Goal: Task Accomplishment & Management: Use online tool/utility

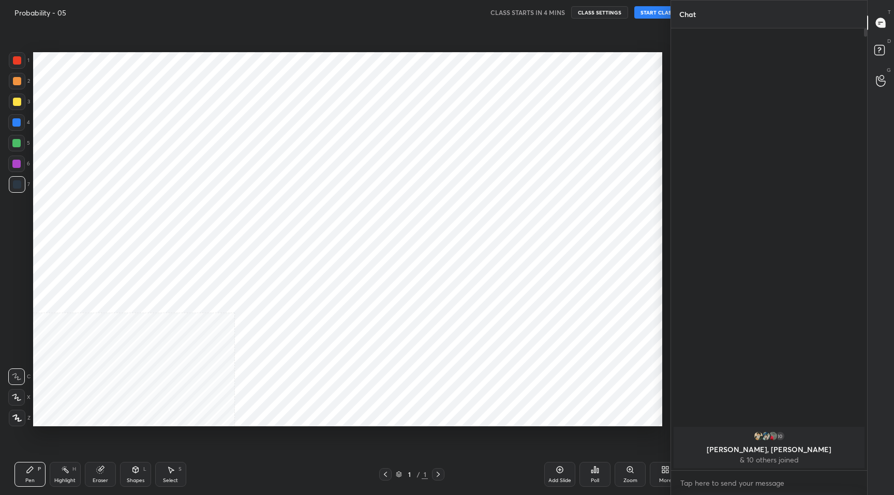
scroll to position [429, 629]
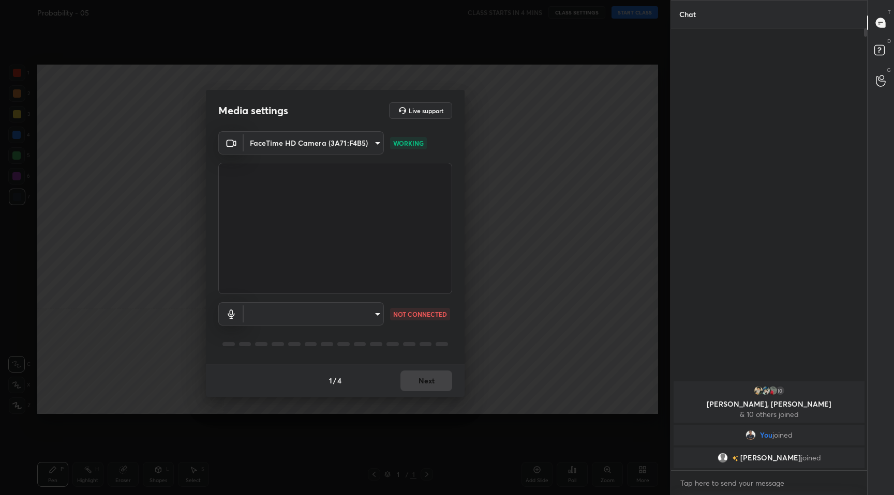
click at [374, 319] on body "1 2 3 4 5 6 7 C X Z C X Z E E Erase all H H Probability - 05 CLASS STARTS IN 4 …" at bounding box center [447, 247] width 894 height 495
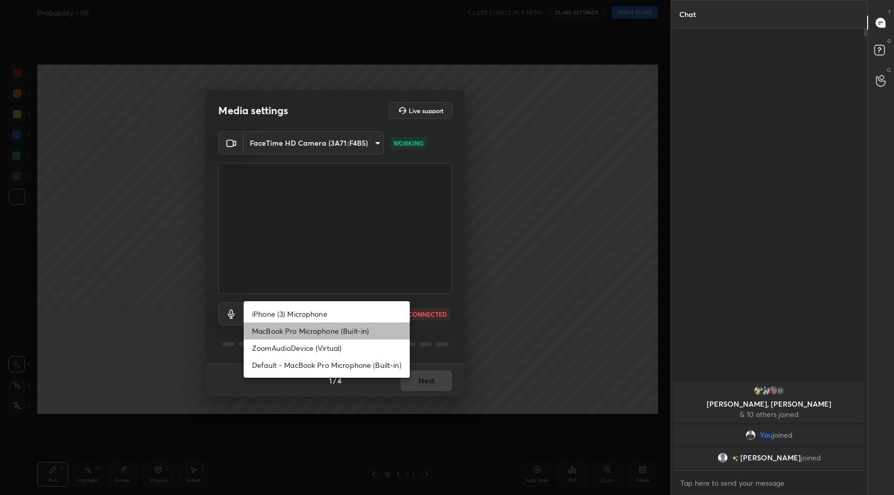
click at [347, 333] on li "MacBook Pro Microphone (Built-in)" at bounding box center [327, 331] width 166 height 17
type input "5edbca1317df37e51c30082e24015b9a33856a9459e753d2517f282484f1f74d"
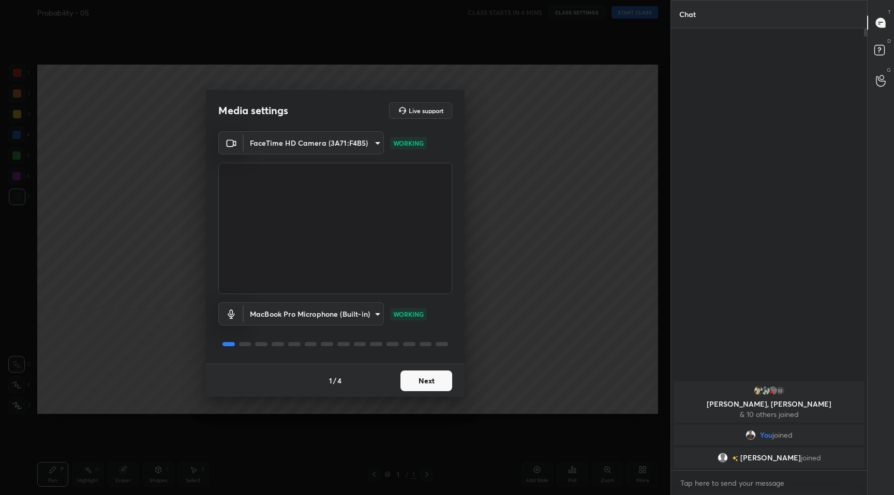
click at [423, 385] on button "Next" at bounding box center [426, 381] width 52 height 21
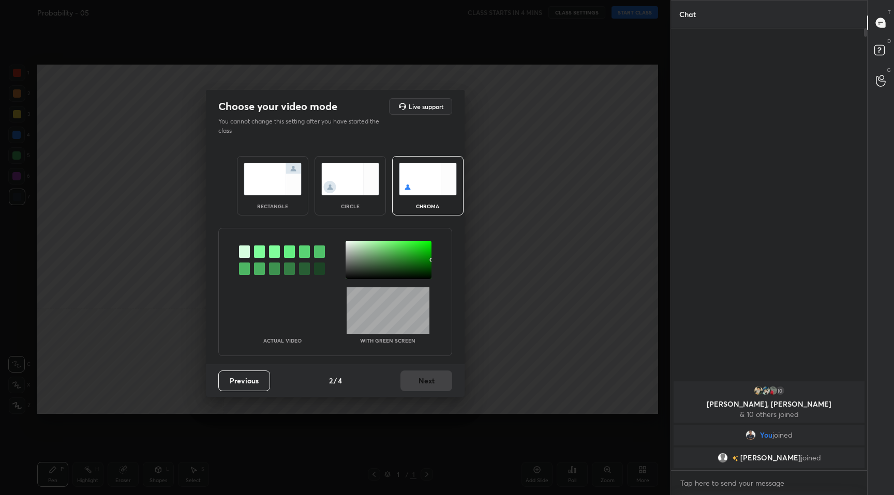
click at [271, 195] on img at bounding box center [273, 179] width 58 height 33
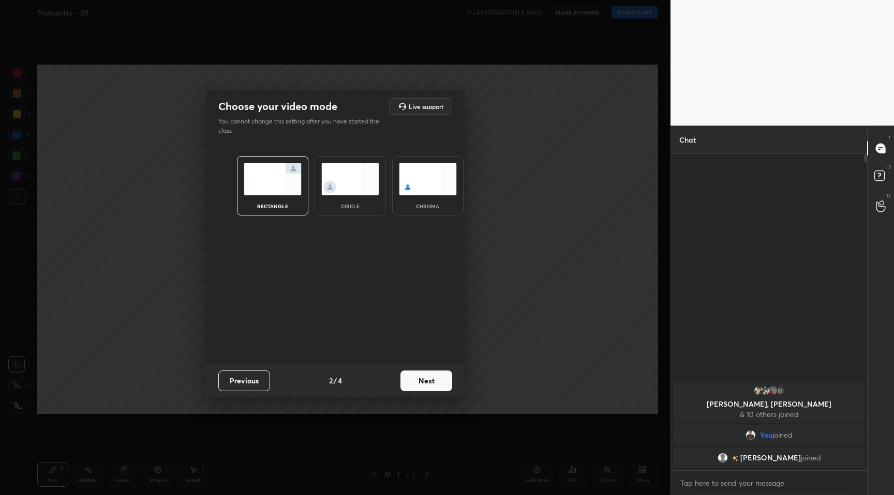
click at [412, 370] on div "Previous 2 / 4 Next" at bounding box center [335, 380] width 259 height 33
click at [416, 378] on button "Next" at bounding box center [426, 381] width 52 height 21
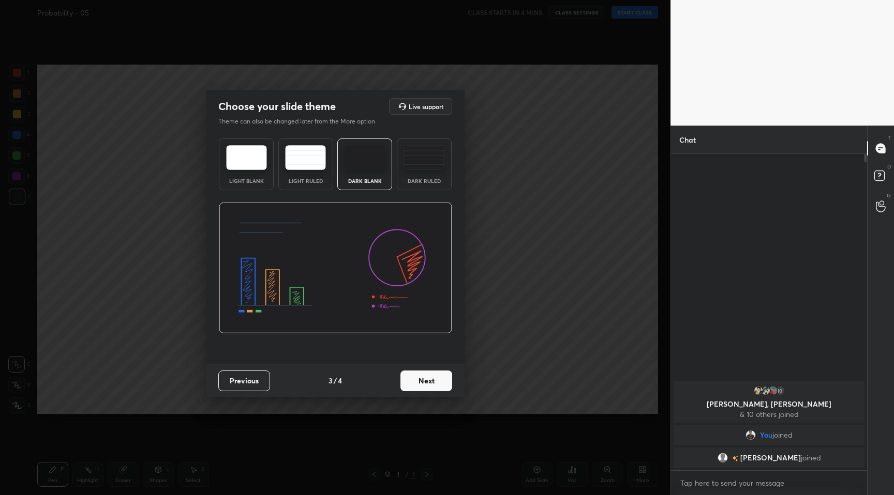
click at [430, 387] on button "Next" at bounding box center [426, 381] width 52 height 21
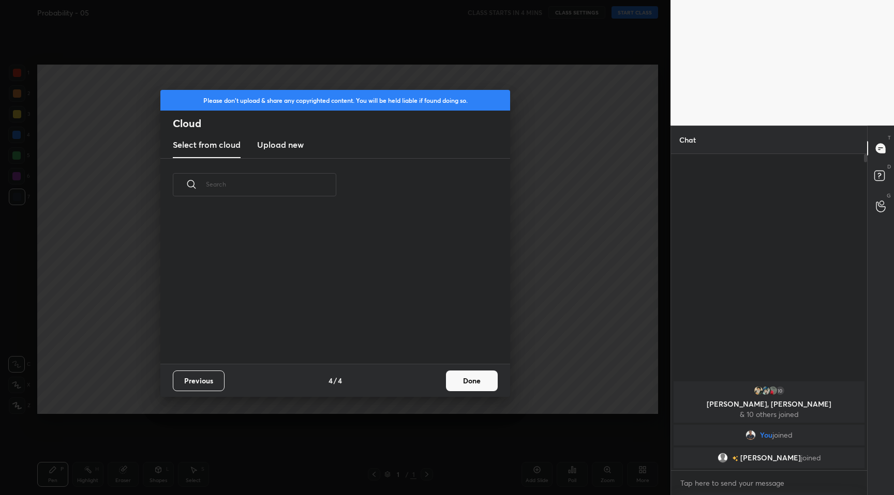
click at [474, 386] on button "Done" at bounding box center [472, 381] width 52 height 21
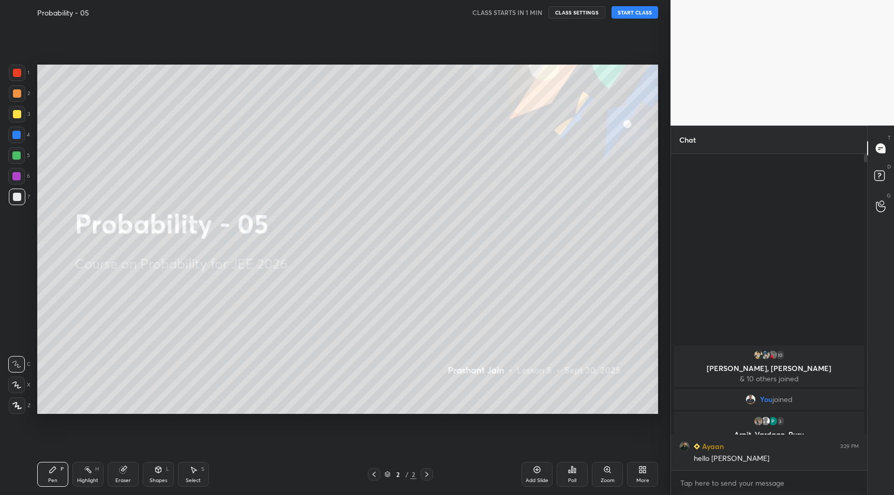
click at [644, 15] on button "START CLASS" at bounding box center [634, 12] width 47 height 12
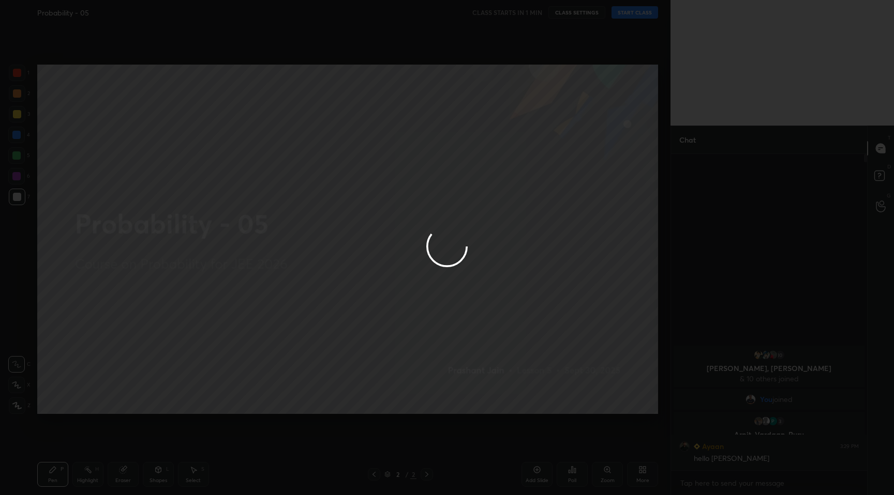
type textarea "x"
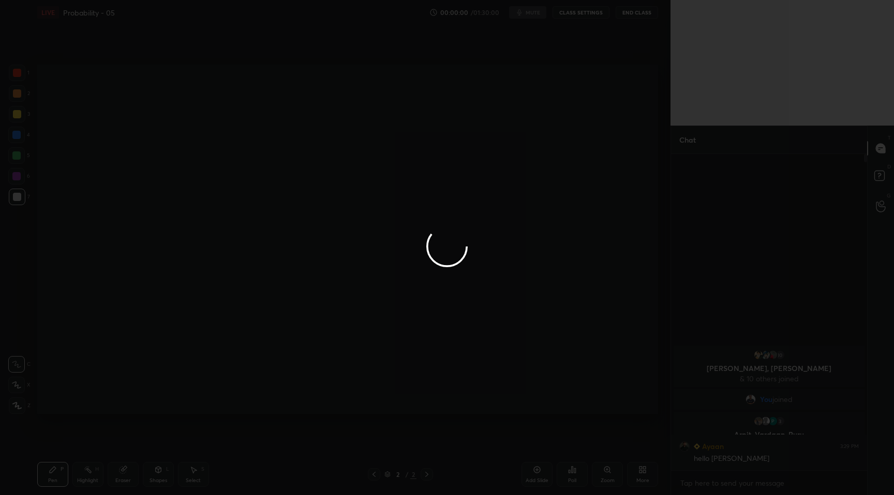
click at [637, 474] on div at bounding box center [447, 247] width 894 height 495
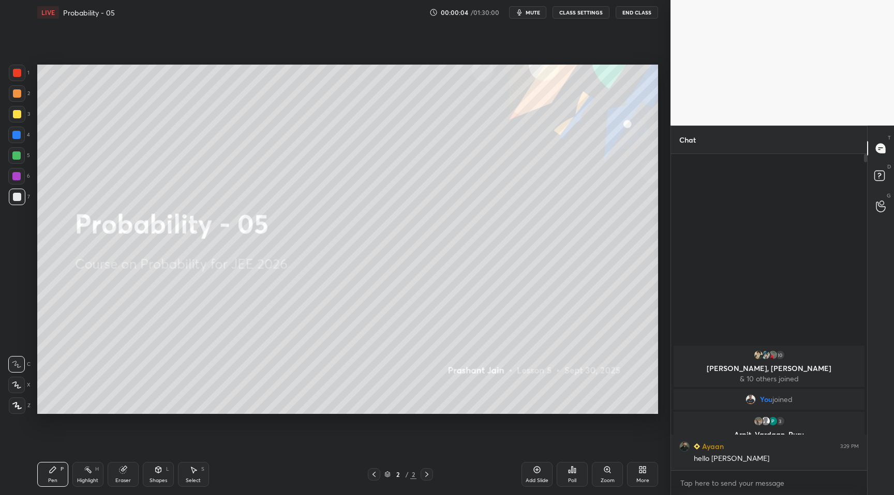
click at [638, 474] on icon at bounding box center [642, 470] width 8 height 8
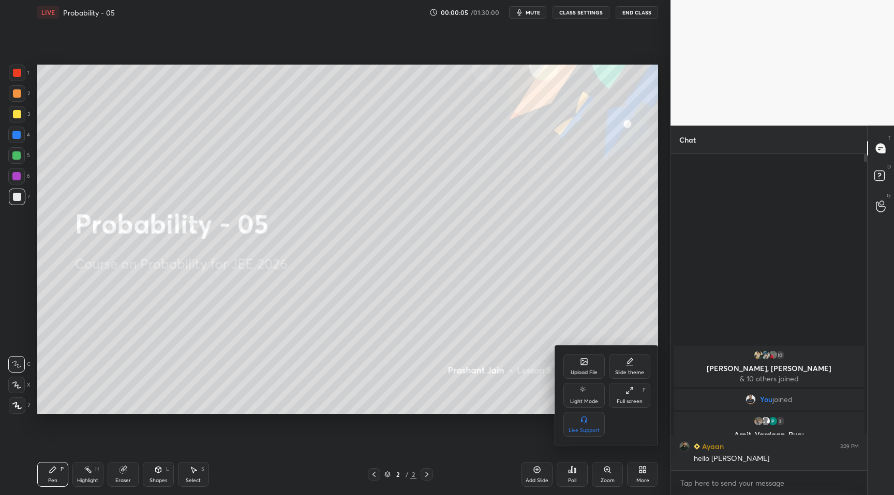
click at [595, 365] on div "Upload File" at bounding box center [583, 366] width 41 height 25
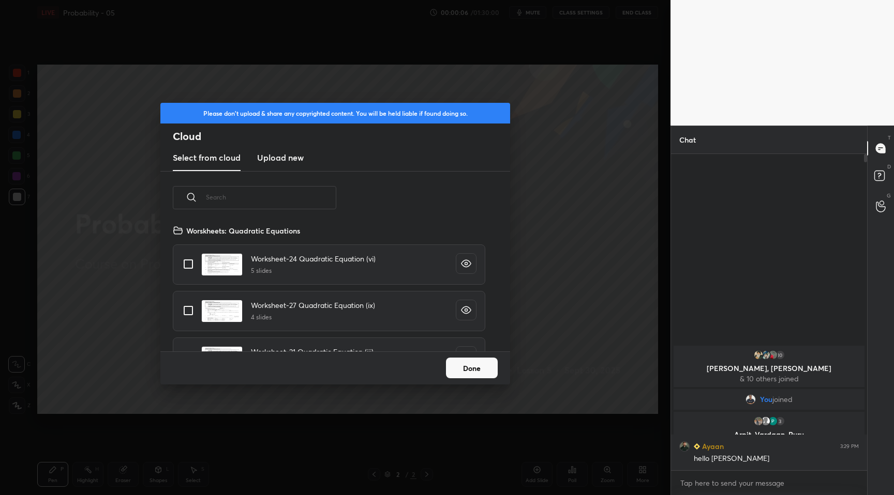
scroll to position [127, 332]
click at [328, 202] on input "text" at bounding box center [271, 197] width 130 height 44
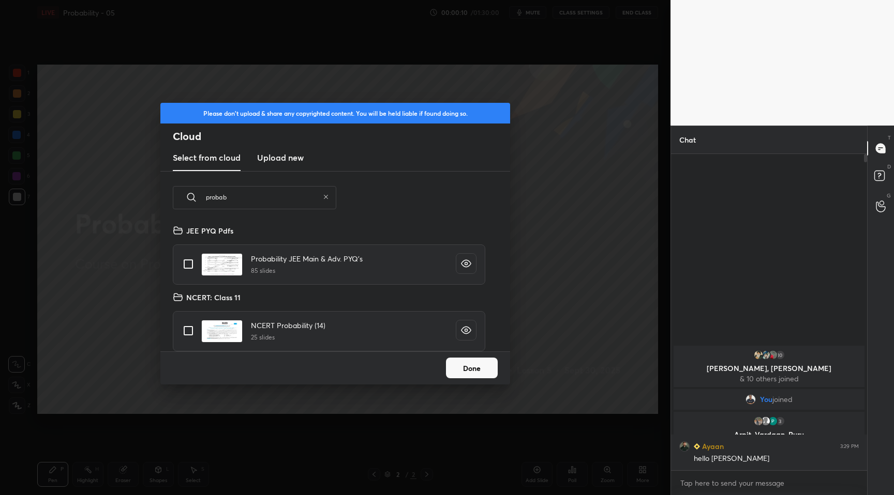
type input "probab"
click at [183, 267] on input "grid" at bounding box center [188, 264] width 22 height 22
checkbox input "true"
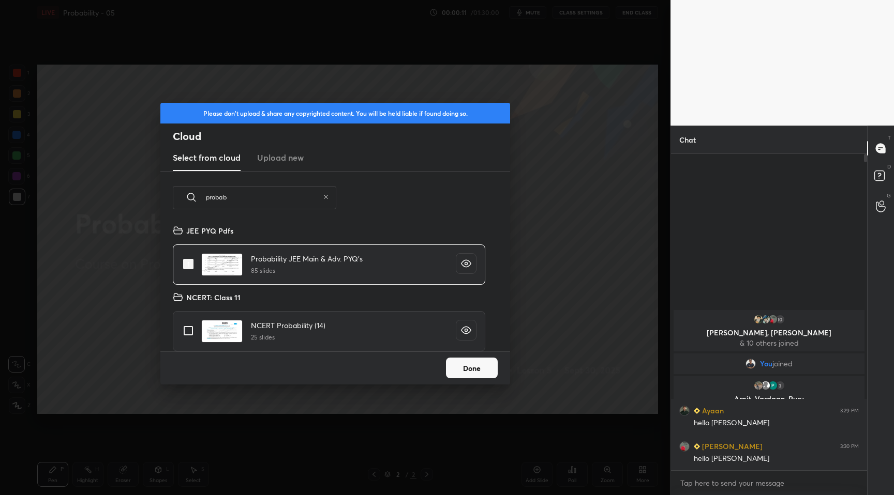
click at [478, 368] on button "Done" at bounding box center [472, 368] width 52 height 21
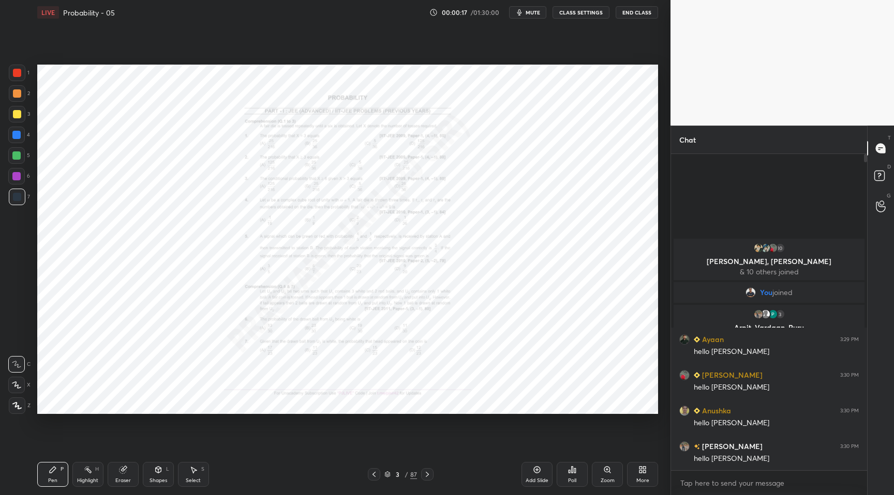
click at [370, 471] on icon at bounding box center [374, 475] width 8 height 8
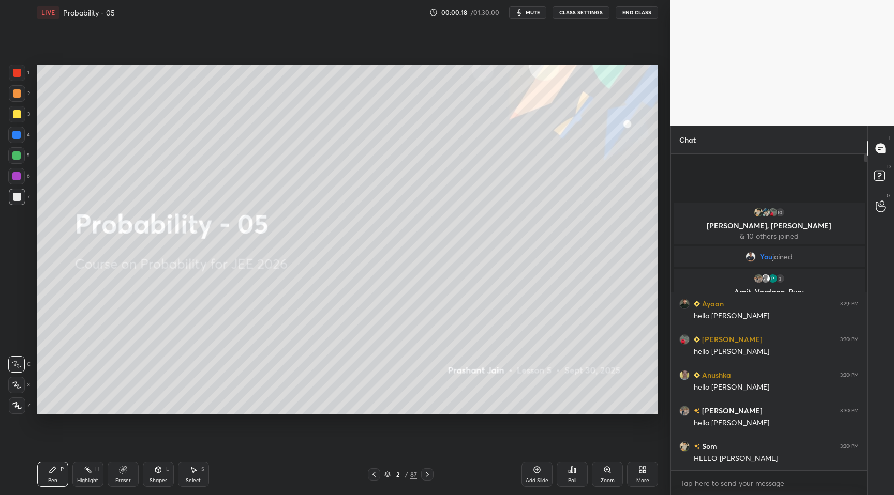
click at [639, 476] on div "More" at bounding box center [642, 474] width 31 height 25
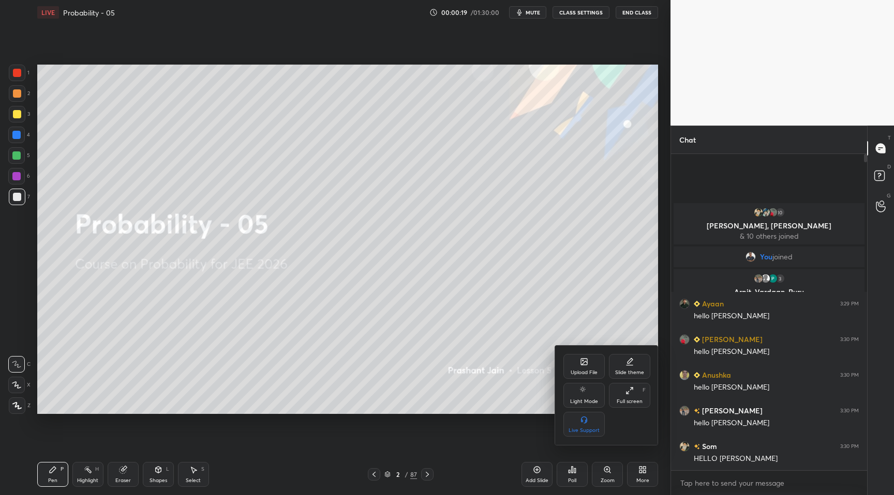
click at [582, 371] on div "Upload File" at bounding box center [583, 372] width 27 height 5
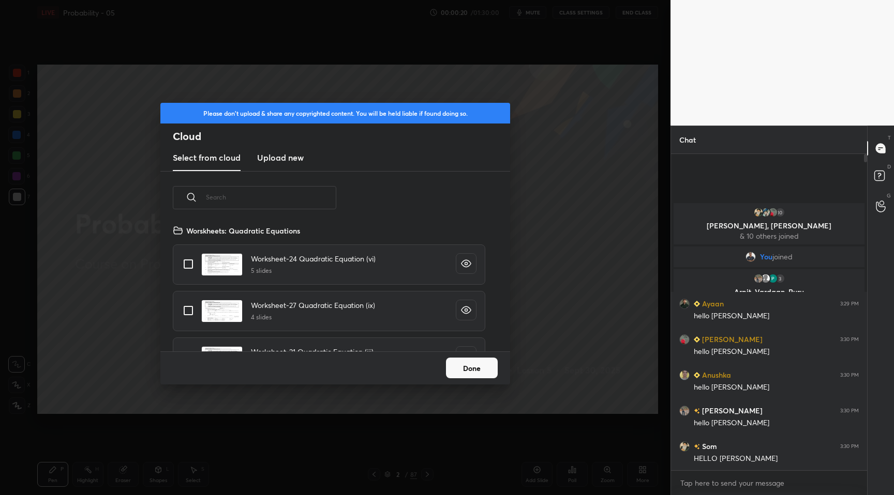
click at [305, 199] on input "text" at bounding box center [271, 197] width 130 height 44
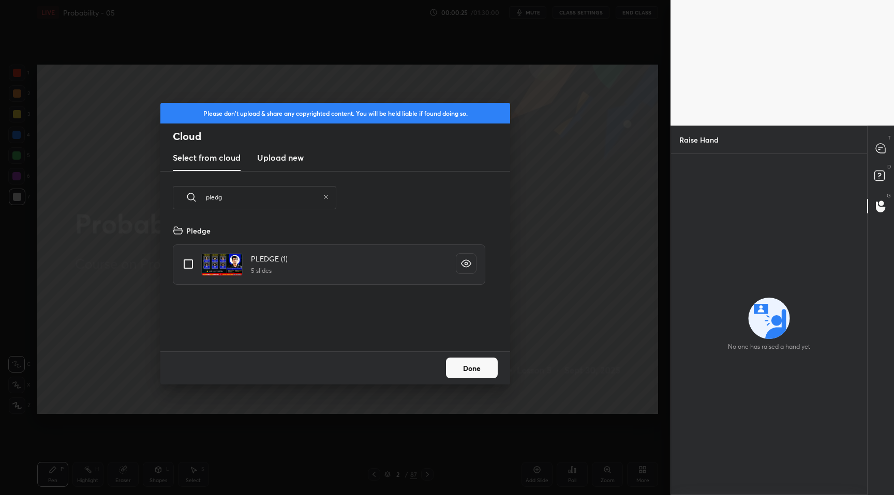
type input "pledg"
click at [192, 261] on input "grid" at bounding box center [188, 264] width 22 height 22
checkbox input "true"
click at [454, 359] on button "Done" at bounding box center [472, 368] width 52 height 21
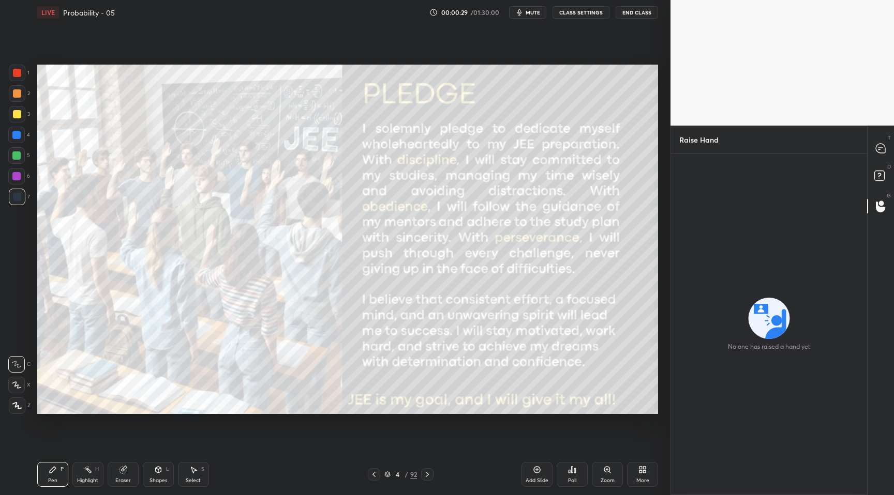
click at [650, 473] on div "More" at bounding box center [642, 474] width 31 height 25
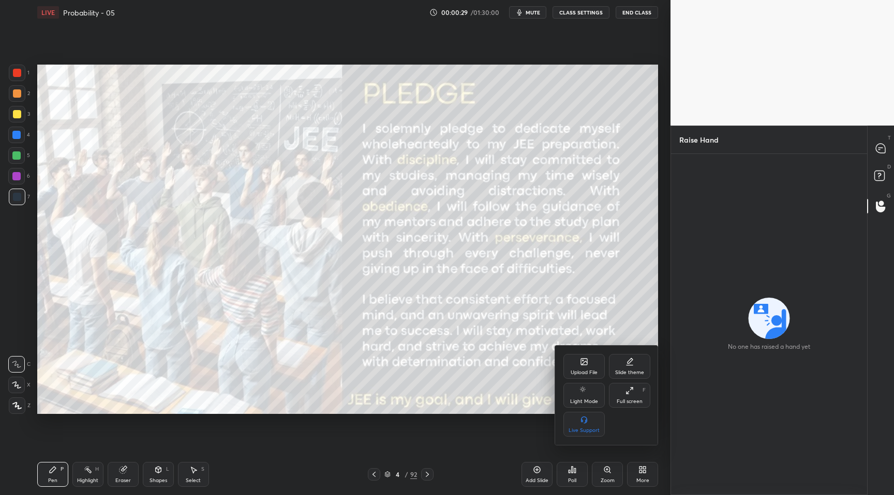
click at [626, 405] on div "Full screen F" at bounding box center [629, 395] width 41 height 25
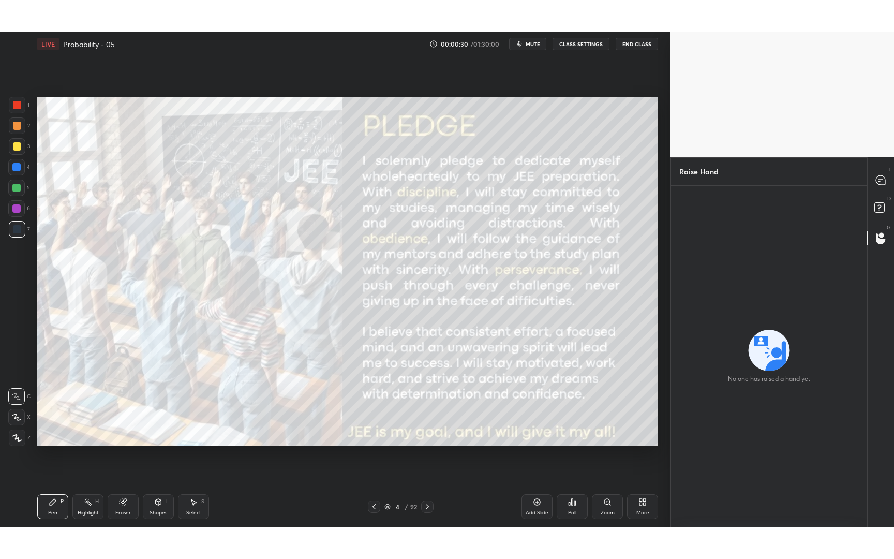
scroll to position [492, 629]
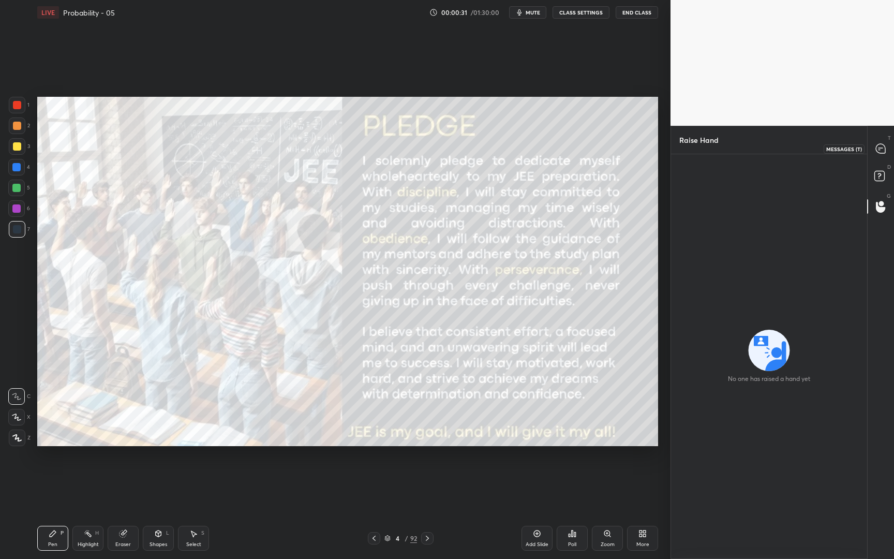
click at [883, 146] on icon at bounding box center [880, 148] width 9 height 9
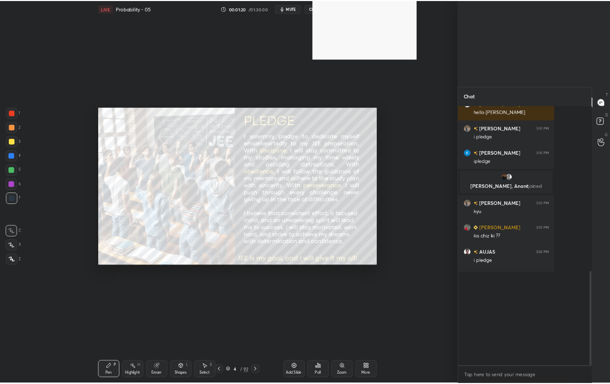
scroll to position [238, 122]
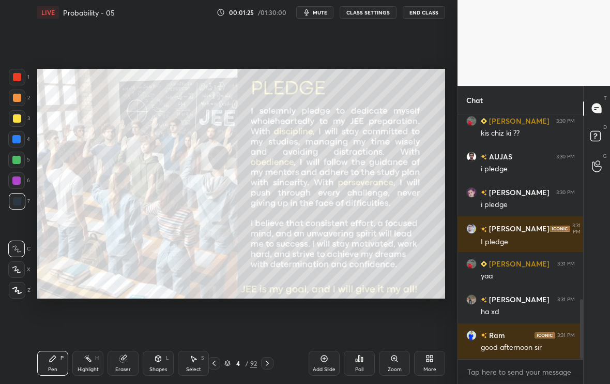
click at [223, 299] on div "Setting up your live class Poll for secs No correct answer Start poll" at bounding box center [241, 184] width 416 height 318
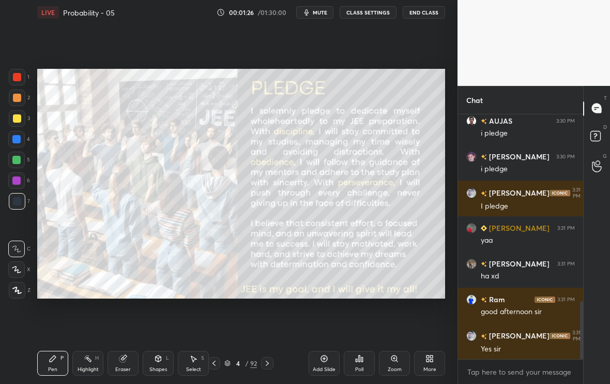
click at [436, 365] on div "More" at bounding box center [429, 363] width 31 height 25
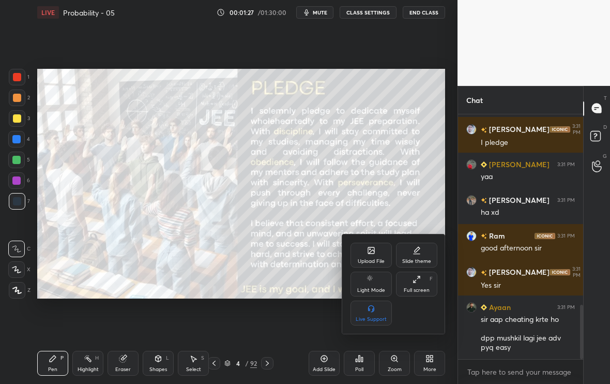
click at [423, 290] on div "Full screen F" at bounding box center [416, 284] width 41 height 25
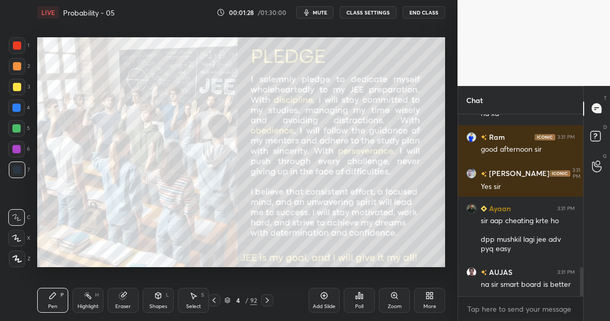
click at [433, 298] on div "More" at bounding box center [429, 300] width 31 height 25
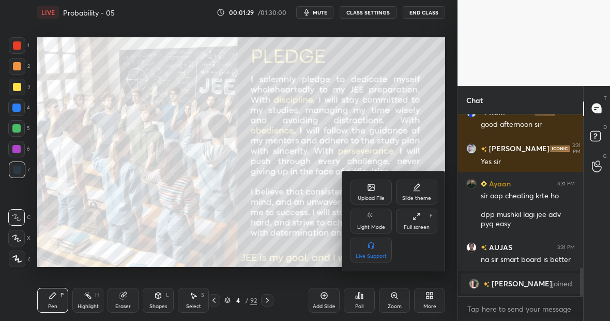
click at [417, 218] on icon at bounding box center [417, 216] width 8 height 8
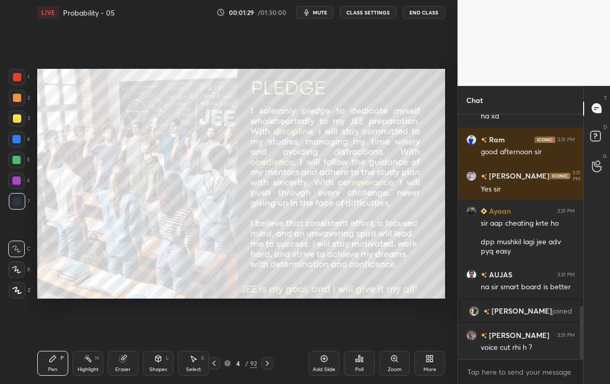
type textarea "x"
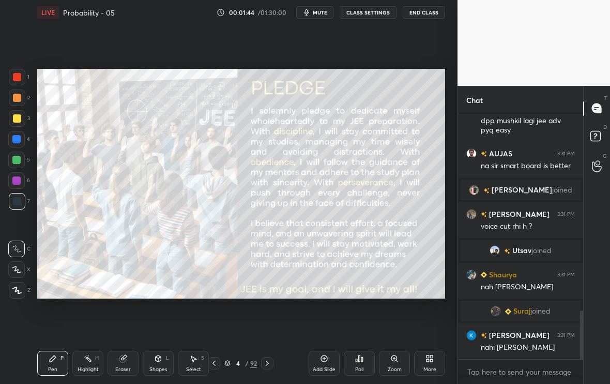
click at [439, 364] on div "More" at bounding box center [429, 363] width 31 height 25
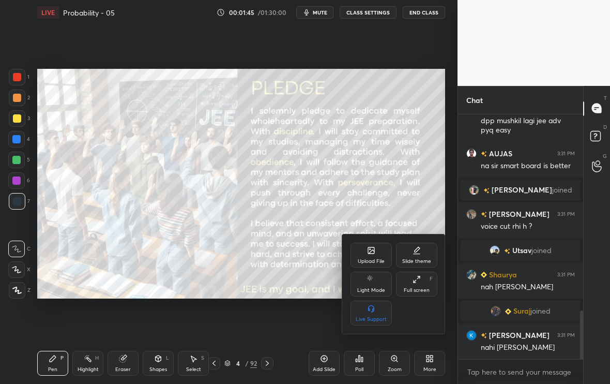
click at [368, 249] on icon at bounding box center [371, 250] width 6 height 6
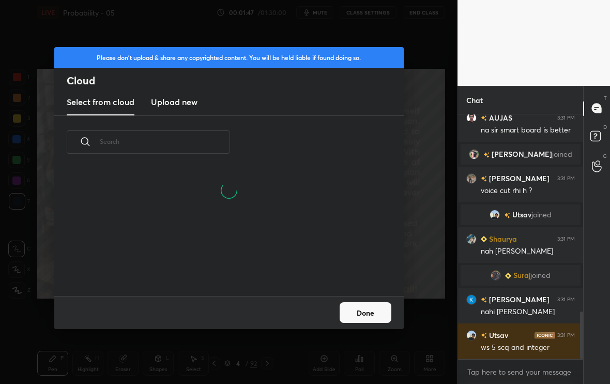
click at [193, 151] on input "text" at bounding box center [165, 141] width 130 height 44
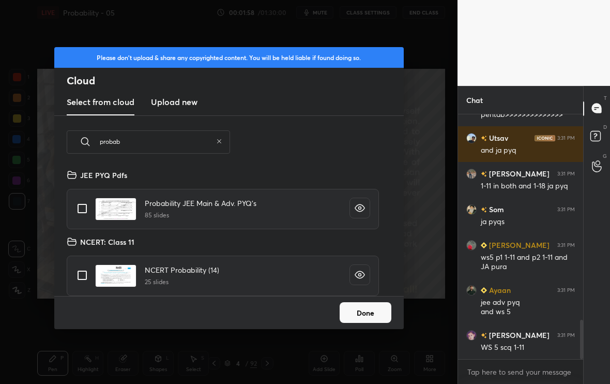
type input "probab"
click at [76, 215] on input "grid" at bounding box center [82, 209] width 22 height 22
checkbox input "true"
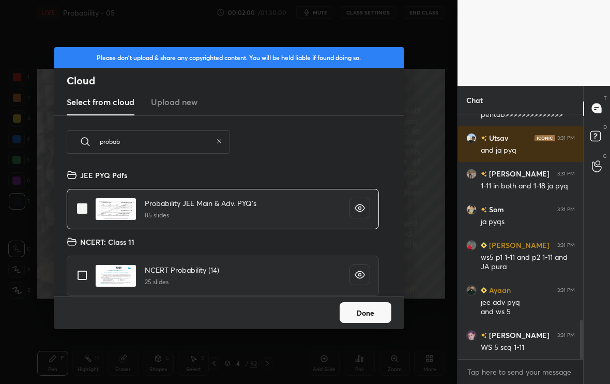
click at [413, 310] on div "Please don't upload & share any copyrighted content. You will be held liable if…" at bounding box center [229, 192] width 458 height 384
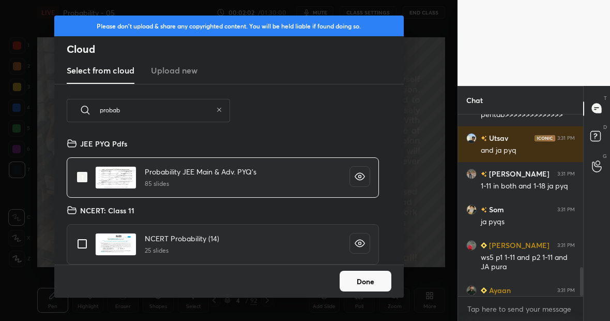
click at [394, 274] on div "Done" at bounding box center [229, 280] width 350 height 33
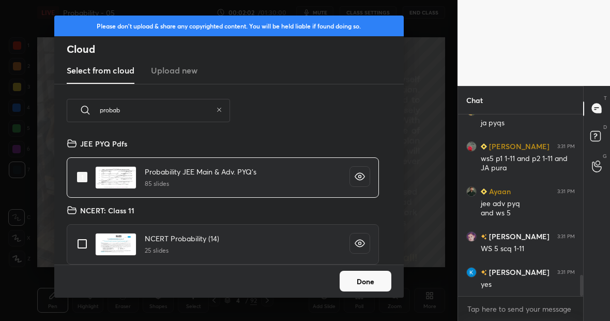
click at [386, 274] on button "Done" at bounding box center [366, 281] width 52 height 21
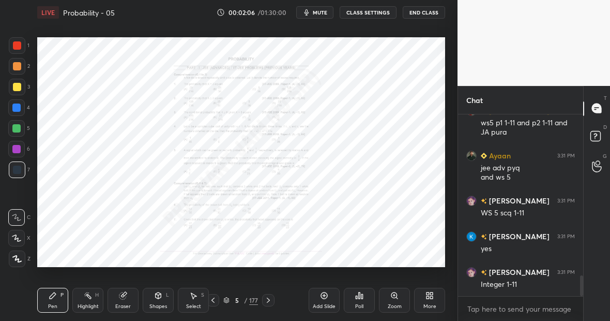
click at [433, 307] on div "More" at bounding box center [430, 306] width 13 height 5
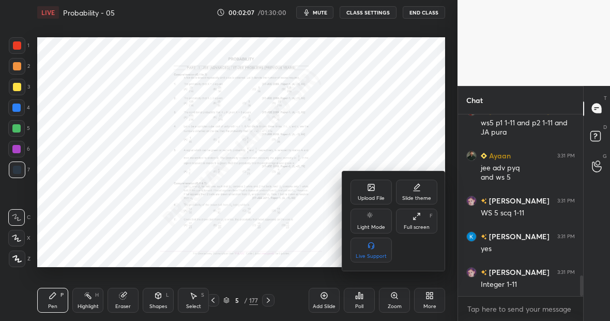
click at [410, 231] on div "Full screen F" at bounding box center [416, 220] width 41 height 25
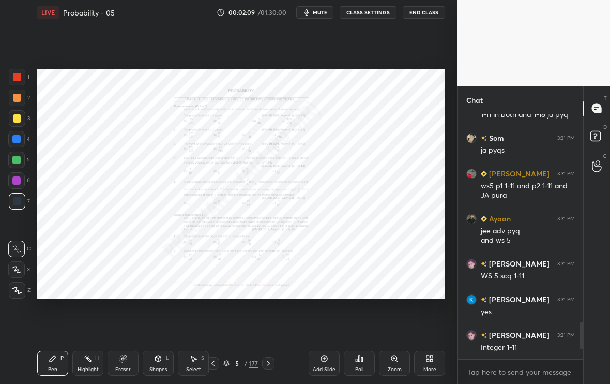
click at [398, 367] on div "Zoom" at bounding box center [395, 369] width 14 height 5
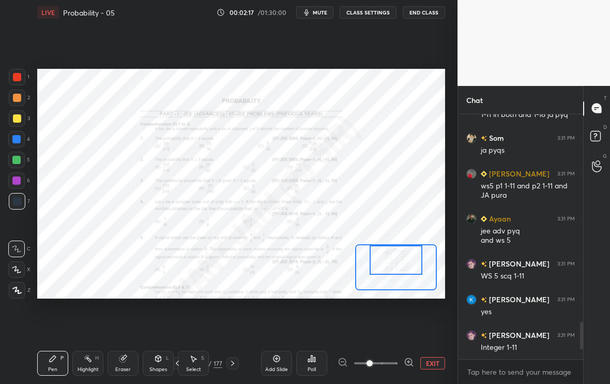
drag, startPoint x: 390, startPoint y: 274, endPoint x: 390, endPoint y: 267, distance: 7.2
click at [390, 267] on div at bounding box center [396, 259] width 53 height 29
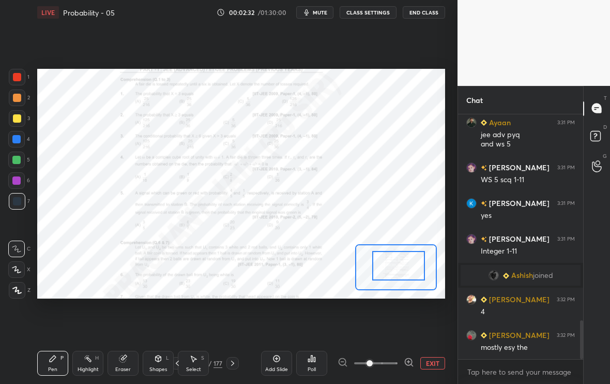
drag, startPoint x: 391, startPoint y: 267, endPoint x: 393, endPoint y: 274, distance: 7.0
click at [393, 274] on div at bounding box center [398, 265] width 53 height 29
click at [398, 265] on div at bounding box center [398, 268] width 53 height 29
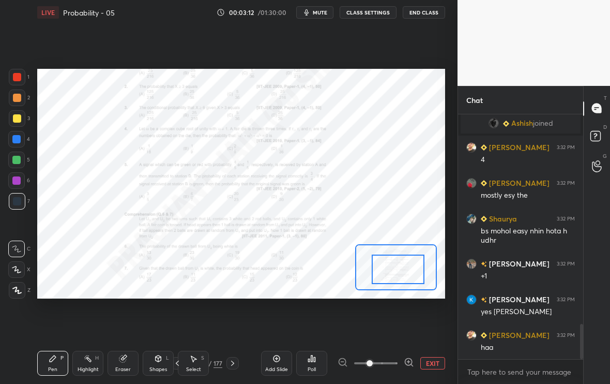
scroll to position [1485, 0]
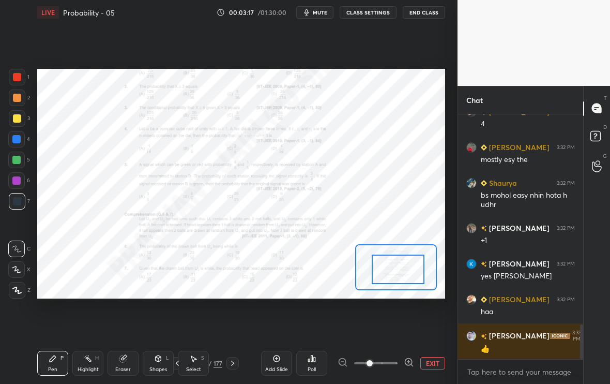
click at [124, 361] on icon at bounding box center [122, 358] width 7 height 7
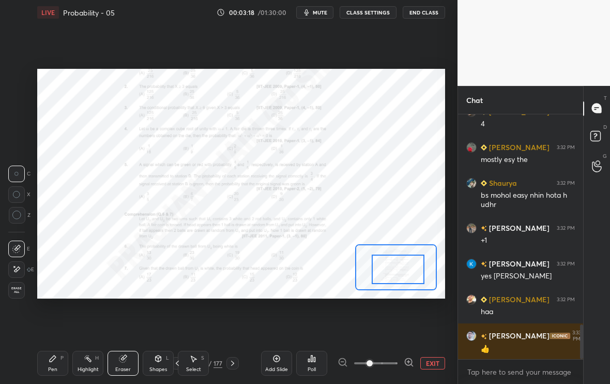
click at [49, 363] on div "Pen P" at bounding box center [52, 363] width 31 height 25
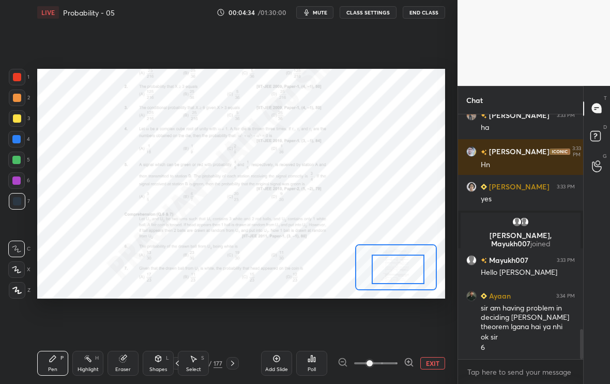
scroll to position [1773, 0]
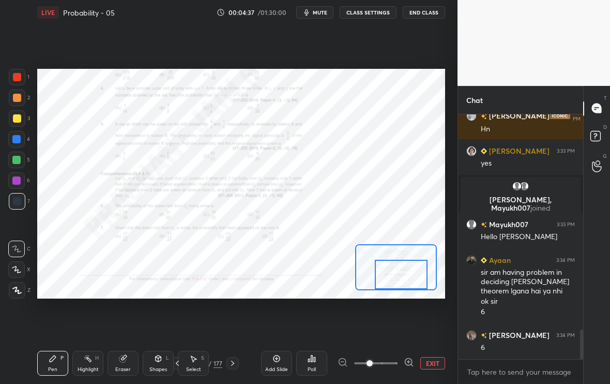
drag, startPoint x: 400, startPoint y: 274, endPoint x: 401, endPoint y: 282, distance: 8.3
click at [400, 282] on div at bounding box center [401, 274] width 53 height 29
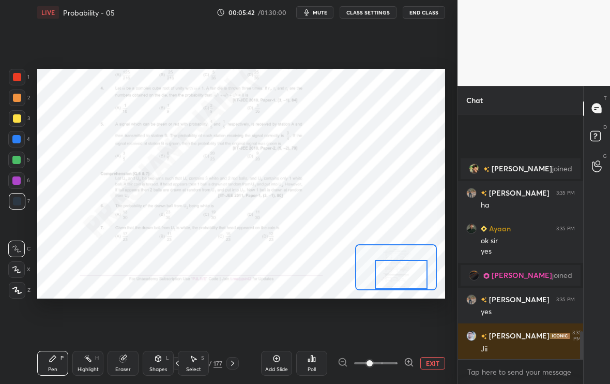
scroll to position [1911, 0]
click at [278, 362] on div "Add Slide" at bounding box center [276, 363] width 31 height 25
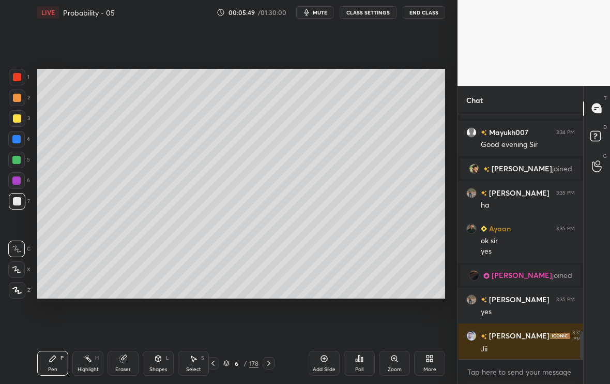
click at [20, 119] on div at bounding box center [17, 118] width 8 height 8
click at [19, 274] on div at bounding box center [16, 269] width 17 height 17
click at [130, 363] on div "Eraser" at bounding box center [123, 363] width 31 height 25
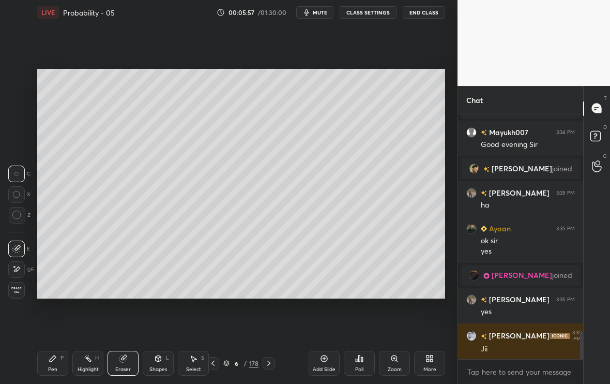
click at [54, 363] on div "Pen P" at bounding box center [52, 363] width 31 height 25
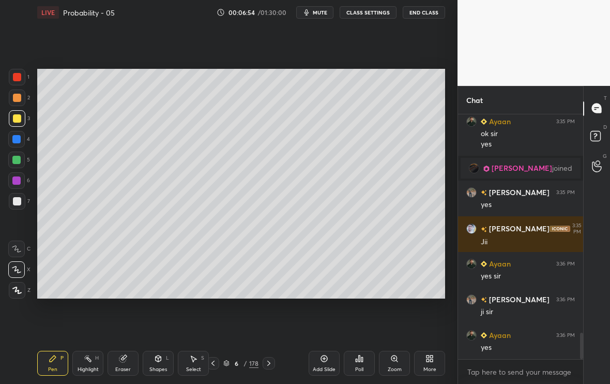
scroll to position [2053, 0]
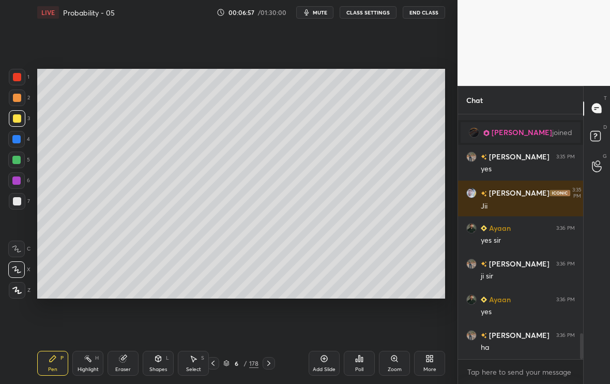
click at [211, 366] on icon at bounding box center [213, 363] width 8 height 8
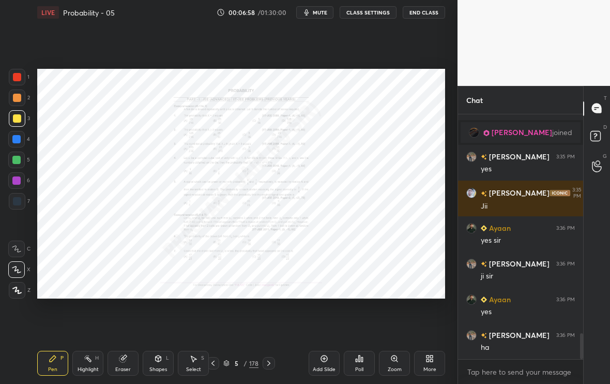
click at [269, 364] on icon at bounding box center [269, 363] width 8 height 8
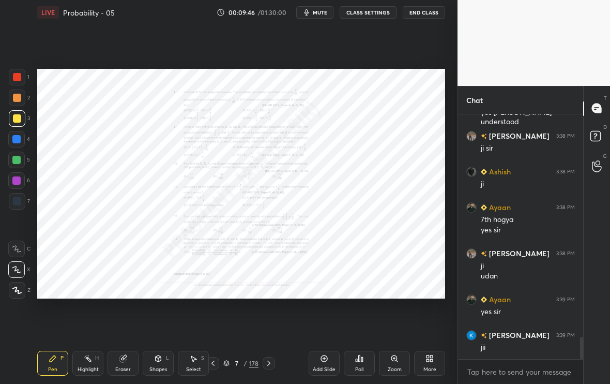
scroll to position [2477, 0]
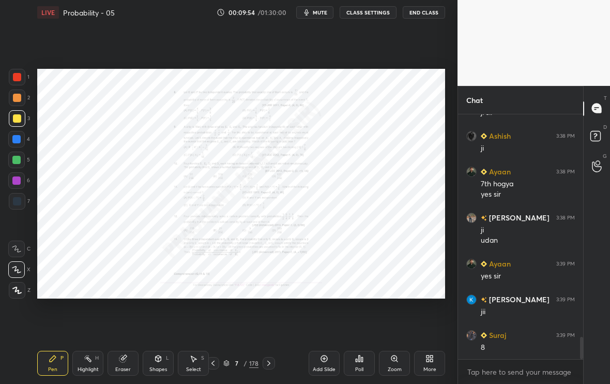
click at [326, 364] on div "Add Slide" at bounding box center [324, 363] width 31 height 25
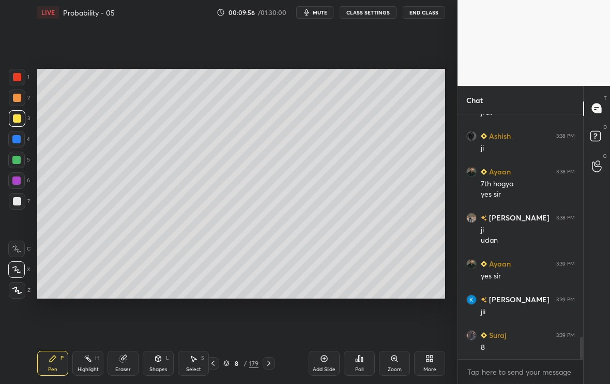
click at [216, 364] on icon at bounding box center [213, 363] width 8 height 8
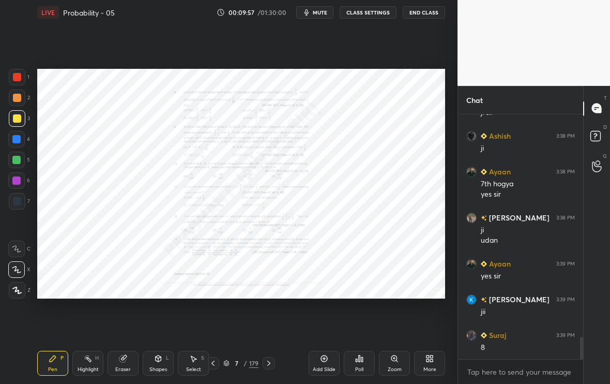
click at [395, 364] on div "Zoom" at bounding box center [394, 363] width 31 height 25
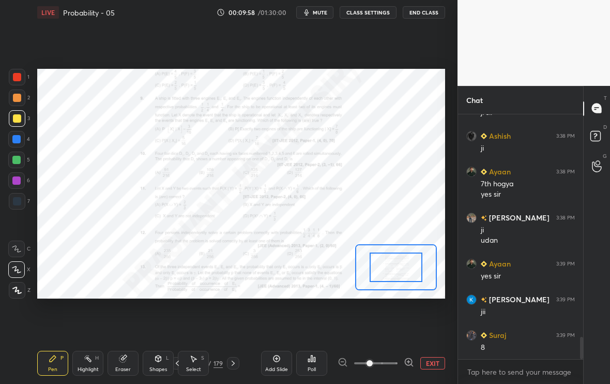
click at [405, 363] on icon at bounding box center [408, 361] width 7 height 7
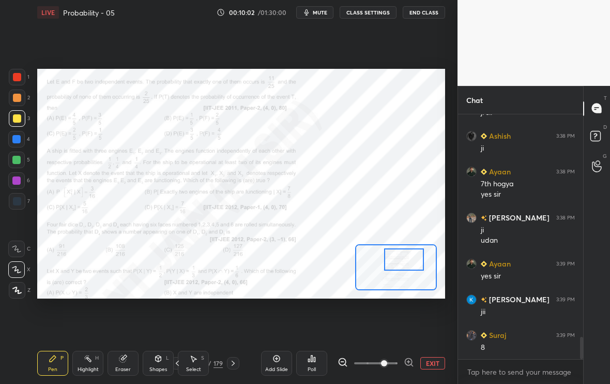
drag, startPoint x: 403, startPoint y: 261, endPoint x: 399, endPoint y: 265, distance: 5.5
click at [399, 265] on div at bounding box center [404, 259] width 40 height 22
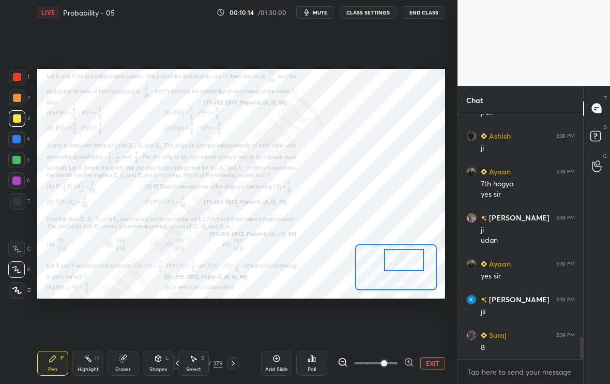
click at [17, 74] on div at bounding box center [17, 77] width 8 height 8
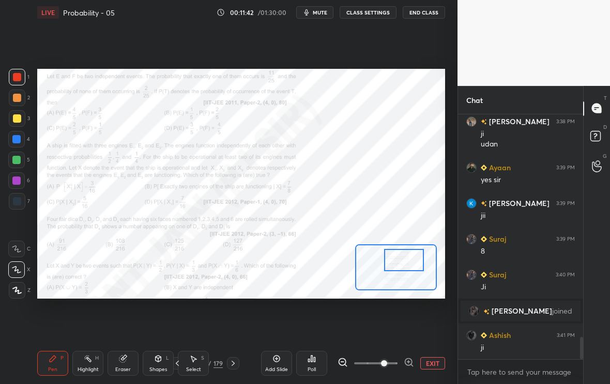
scroll to position [2453, 0]
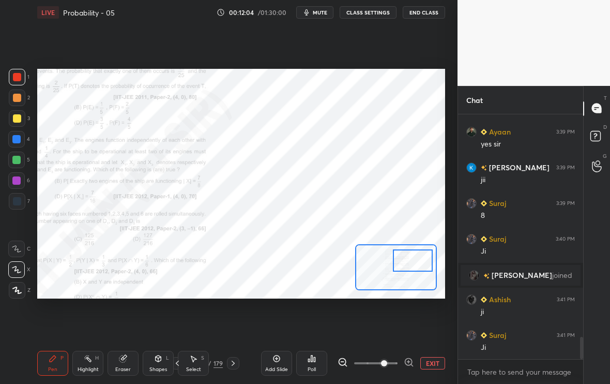
drag, startPoint x: 399, startPoint y: 267, endPoint x: 405, endPoint y: 268, distance: 6.7
click at [405, 268] on div at bounding box center [413, 260] width 40 height 22
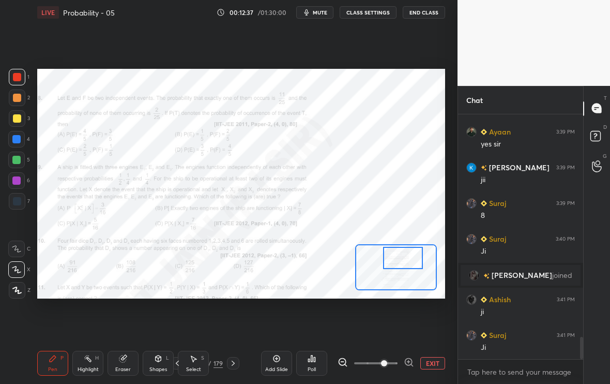
drag, startPoint x: 412, startPoint y: 263, endPoint x: 402, endPoint y: 261, distance: 10.2
click at [402, 261] on div at bounding box center [403, 258] width 40 height 22
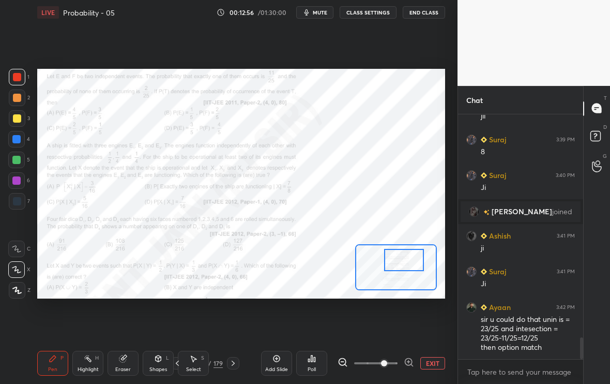
click at [407, 265] on div at bounding box center [404, 260] width 40 height 22
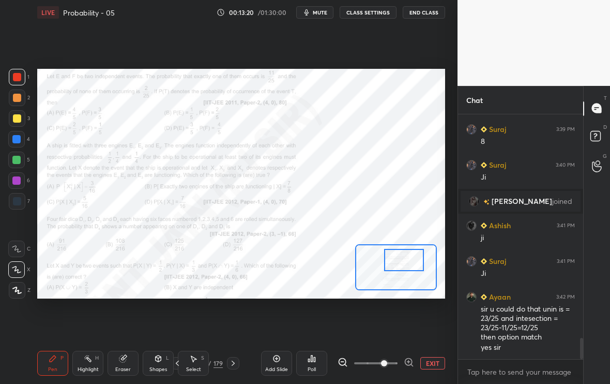
scroll to position [2562, 0]
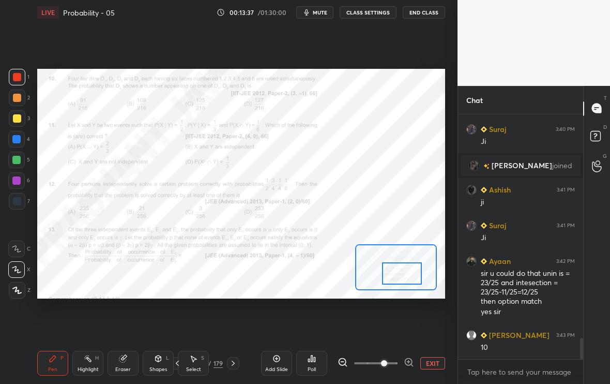
drag, startPoint x: 417, startPoint y: 249, endPoint x: 414, endPoint y: 263, distance: 13.8
click at [414, 263] on div at bounding box center [402, 273] width 40 height 22
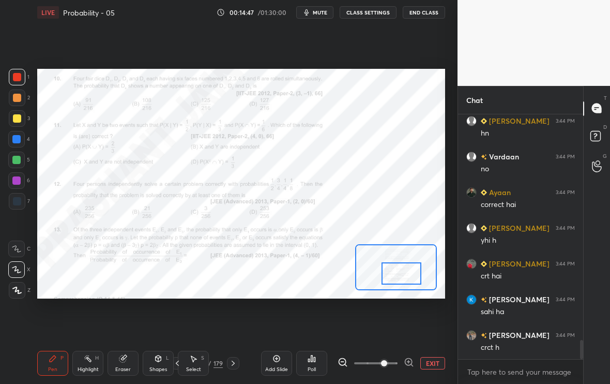
scroll to position [2895, 0]
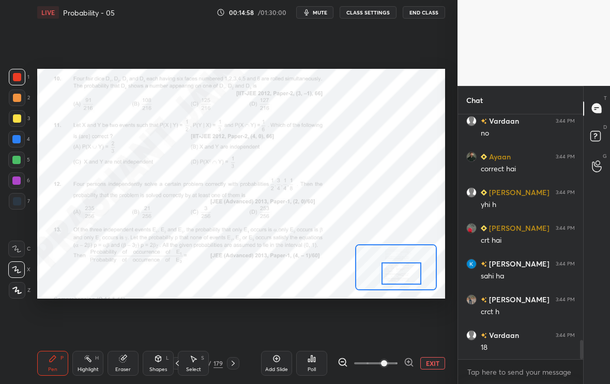
click at [234, 366] on icon at bounding box center [233, 363] width 8 height 8
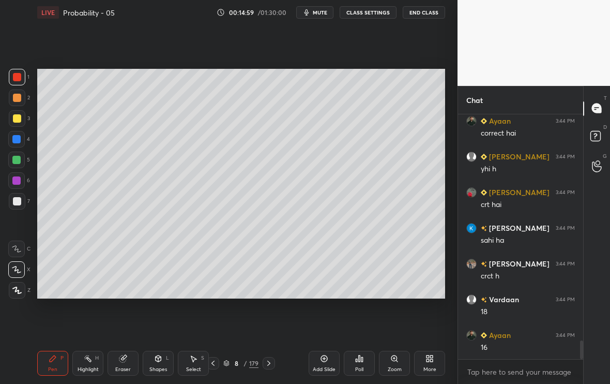
click at [271, 363] on icon at bounding box center [269, 363] width 8 height 8
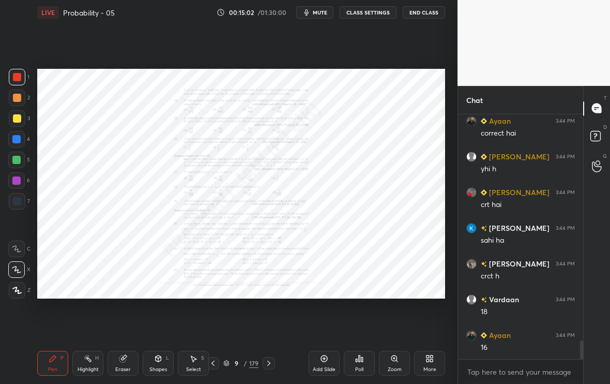
click at [393, 367] on div "Zoom" at bounding box center [395, 369] width 14 height 5
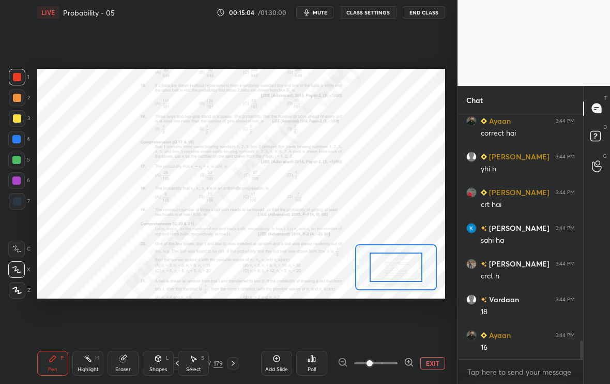
click at [408, 362] on icon at bounding box center [409, 362] width 3 height 0
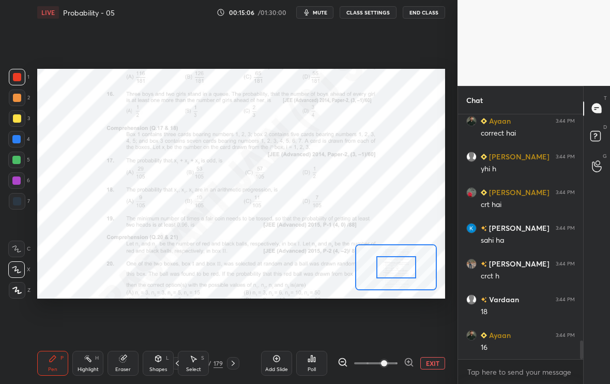
click at [411, 362] on icon at bounding box center [409, 362] width 10 height 10
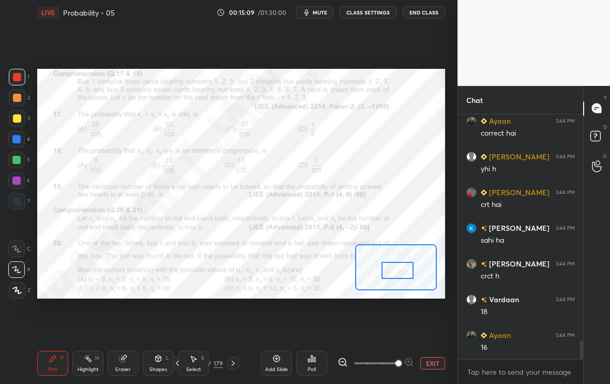
click at [402, 268] on div at bounding box center [398, 271] width 32 height 18
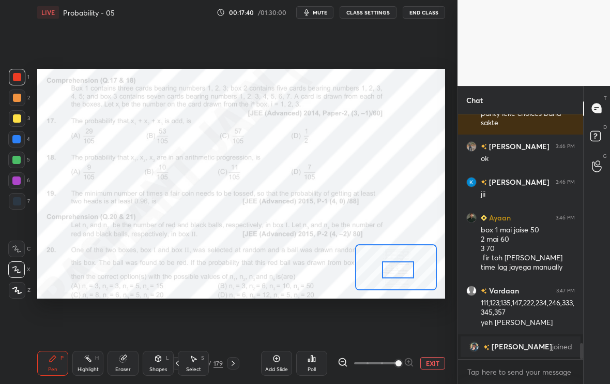
scroll to position [3213, 0]
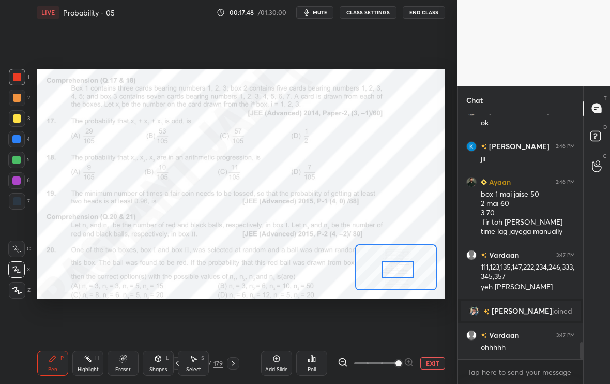
click at [407, 278] on div at bounding box center [398, 270] width 32 height 18
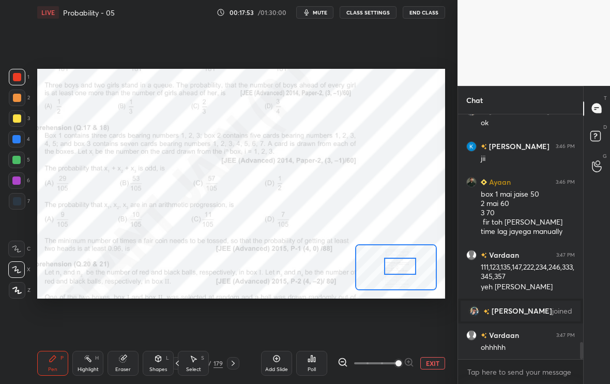
click at [409, 266] on div at bounding box center [400, 267] width 32 height 18
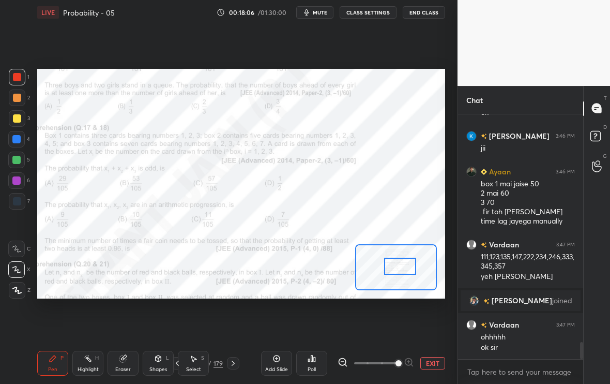
scroll to position [3269, 0]
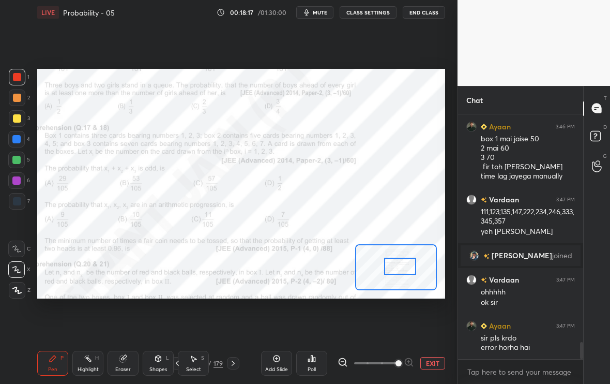
click at [438, 361] on button "EXIT" at bounding box center [432, 363] width 25 height 12
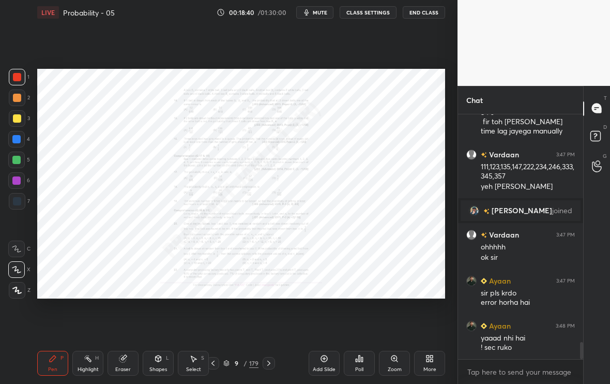
scroll to position [3324, 0]
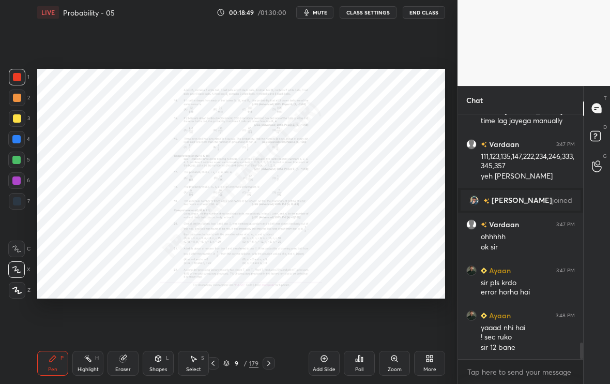
click at [131, 362] on div "Eraser" at bounding box center [123, 363] width 31 height 25
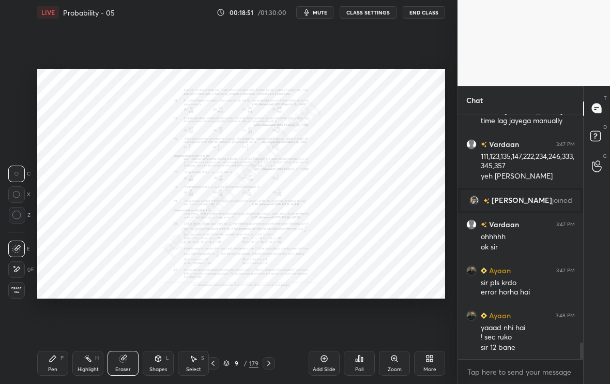
click at [51, 371] on div "Pen" at bounding box center [52, 369] width 9 height 5
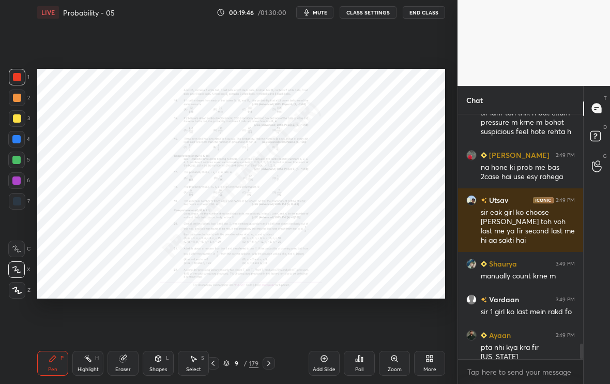
scroll to position [3604, 0]
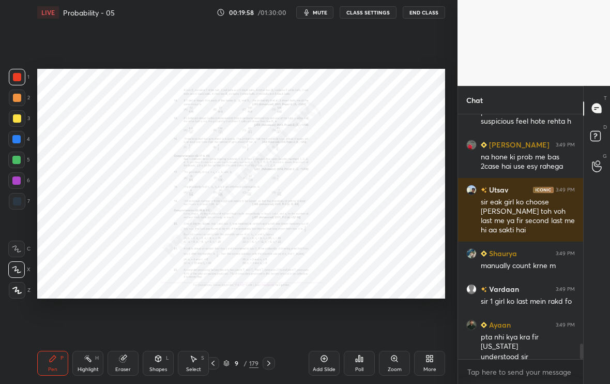
click at [271, 368] on div at bounding box center [269, 363] width 12 height 12
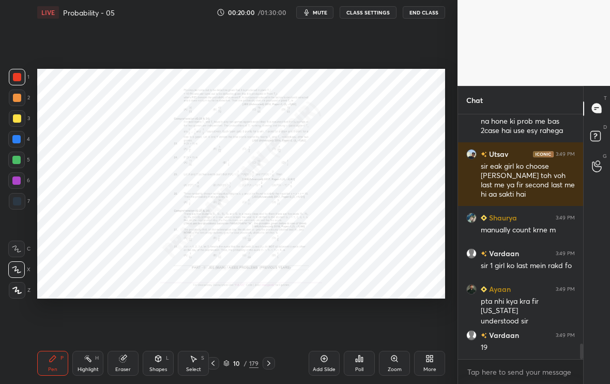
click at [216, 365] on icon at bounding box center [213, 363] width 8 height 8
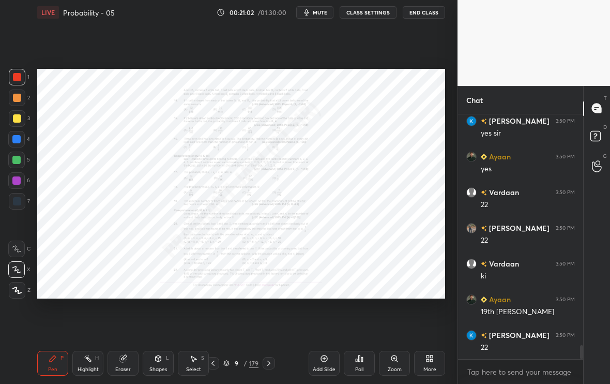
scroll to position [4006, 0]
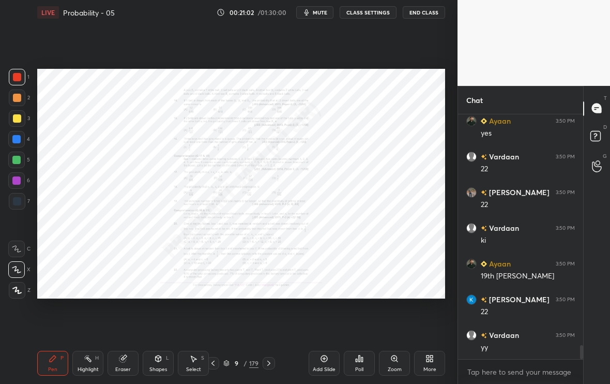
click at [323, 364] on div "Add Slide" at bounding box center [324, 363] width 31 height 25
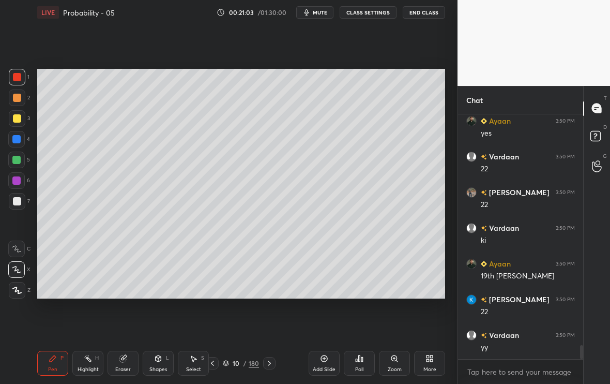
click at [20, 122] on div at bounding box center [17, 118] width 17 height 17
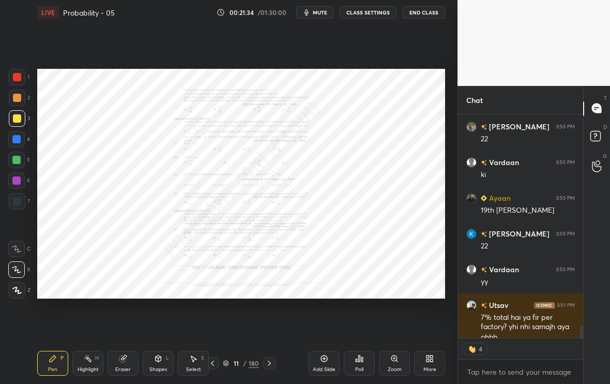
scroll to position [4, 4]
type textarea "x"
click at [214, 362] on icon at bounding box center [212, 363] width 8 height 8
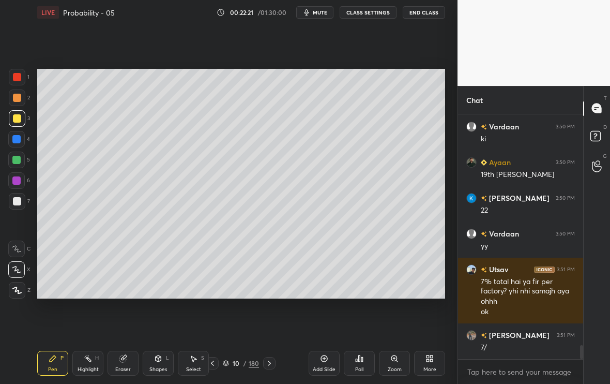
scroll to position [4143, 0]
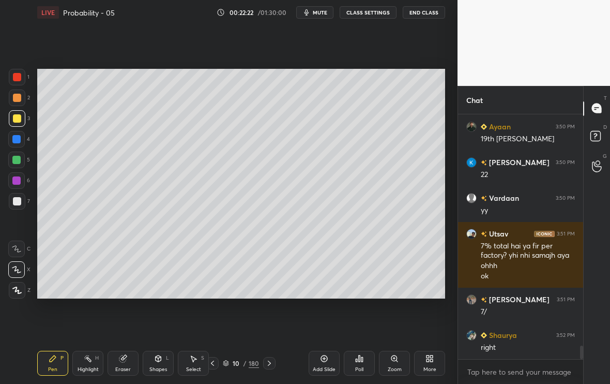
click at [214, 363] on icon at bounding box center [212, 363] width 8 height 8
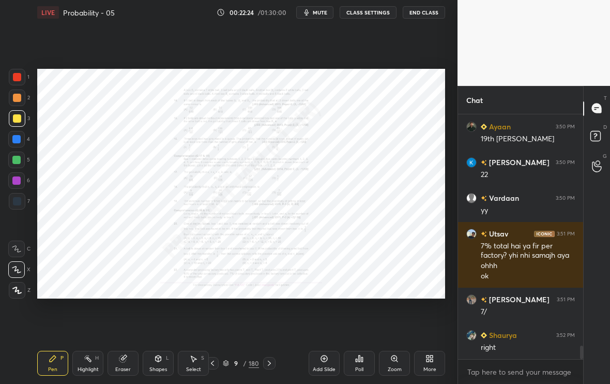
click at [271, 364] on icon at bounding box center [269, 363] width 8 height 8
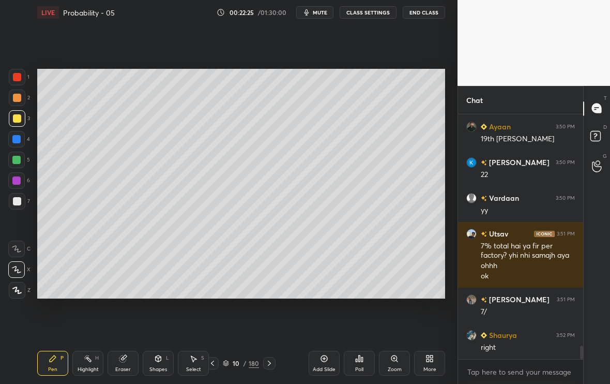
click at [270, 364] on icon at bounding box center [269, 363] width 8 height 8
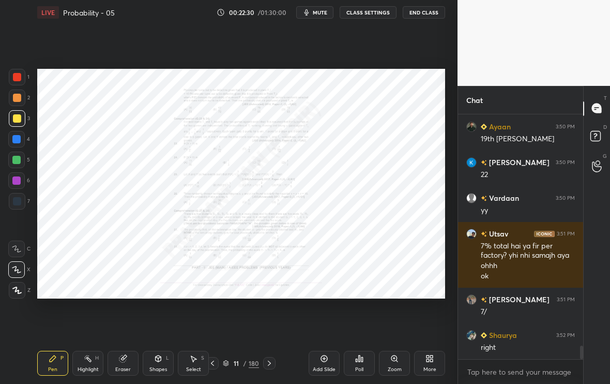
click at [216, 366] on icon at bounding box center [212, 363] width 8 height 8
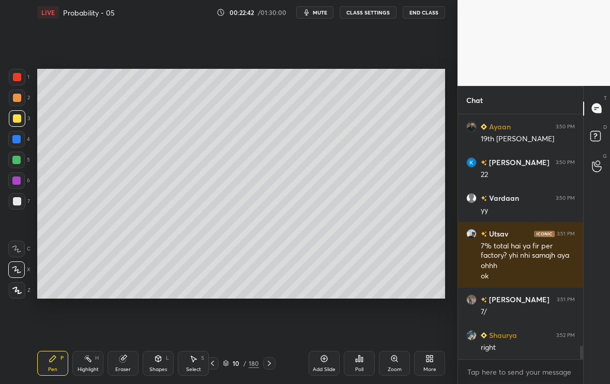
click at [119, 367] on div "Eraser" at bounding box center [123, 369] width 16 height 5
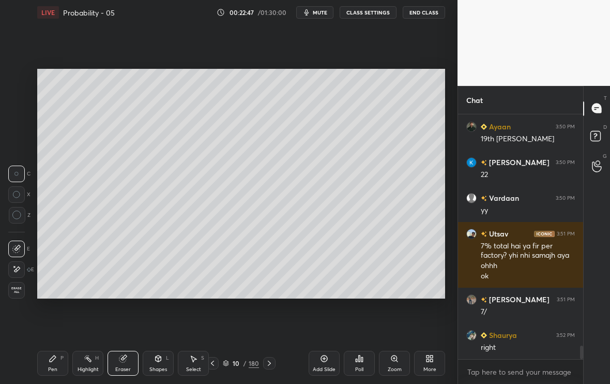
click at [53, 359] on icon at bounding box center [53, 358] width 6 height 6
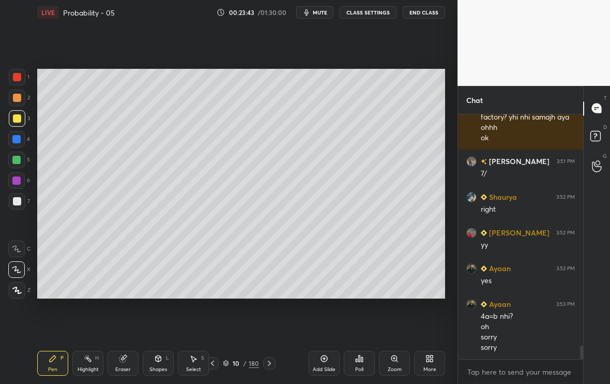
scroll to position [4306, 0]
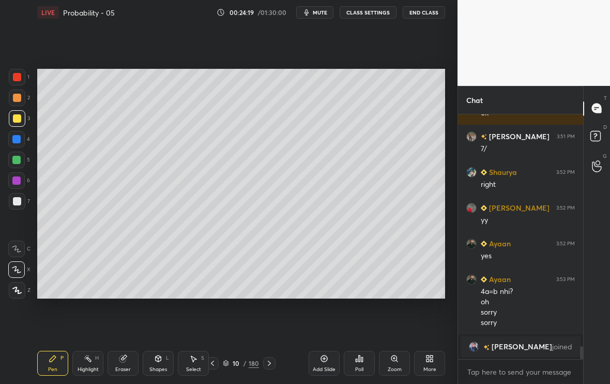
click at [127, 368] on div "Eraser" at bounding box center [123, 369] width 16 height 5
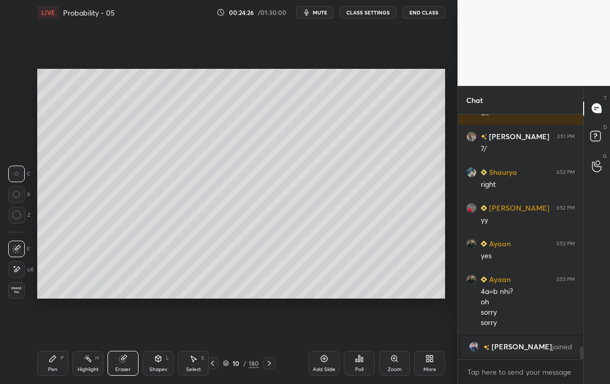
click at [46, 367] on div "Pen P" at bounding box center [52, 363] width 31 height 25
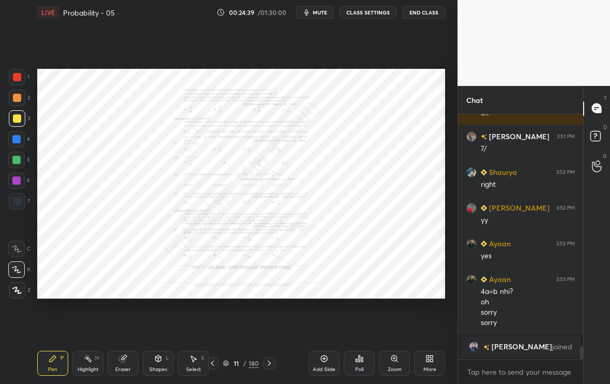
click at [19, 80] on div at bounding box center [17, 77] width 17 height 17
click at [216, 363] on icon at bounding box center [212, 363] width 8 height 8
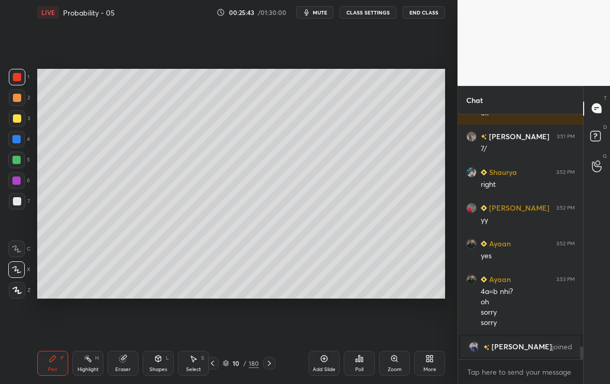
click at [214, 365] on icon at bounding box center [212, 363] width 8 height 8
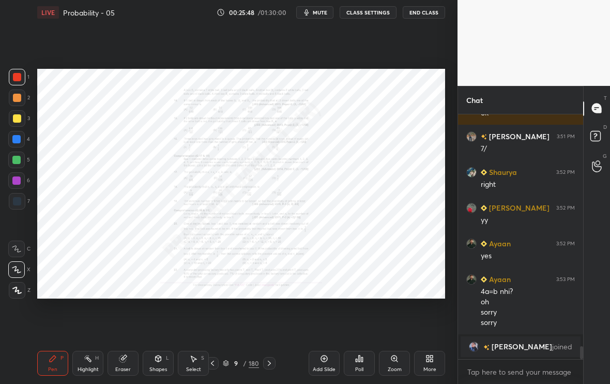
click at [270, 361] on icon at bounding box center [269, 363] width 8 height 8
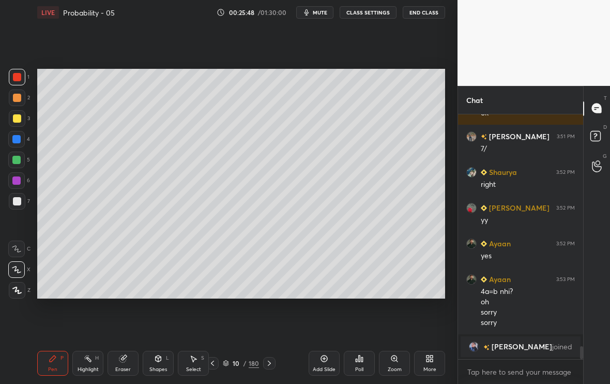
click at [269, 362] on icon at bounding box center [269, 363] width 3 height 5
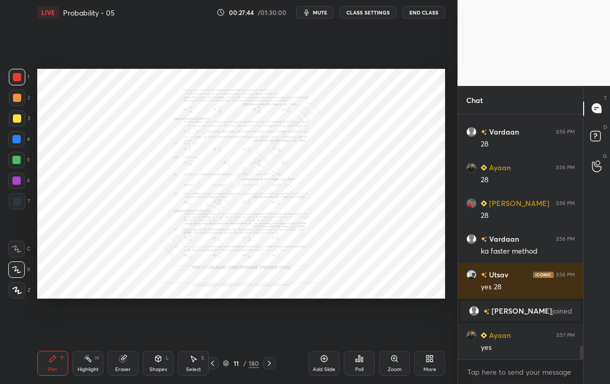
scroll to position [4142, 0]
click at [125, 361] on icon at bounding box center [122, 358] width 7 height 7
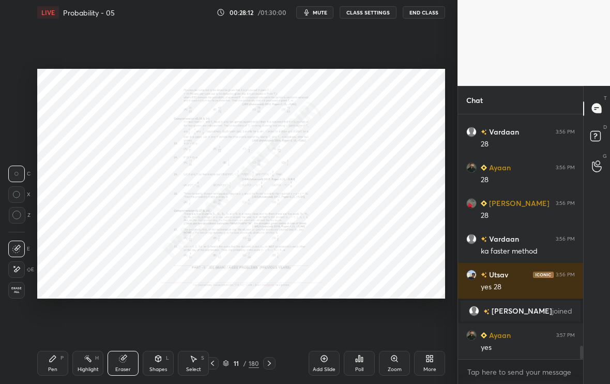
click at [55, 362] on div "Pen P" at bounding box center [52, 363] width 31 height 25
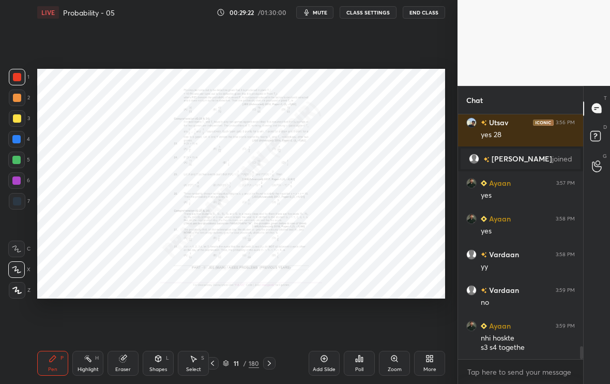
scroll to position [4330, 0]
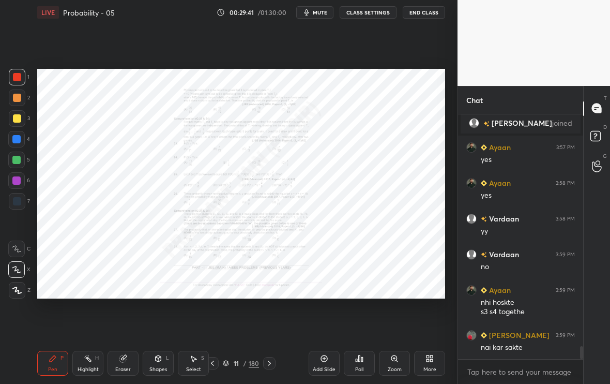
click at [321, 367] on div "Add Slide" at bounding box center [324, 369] width 23 height 5
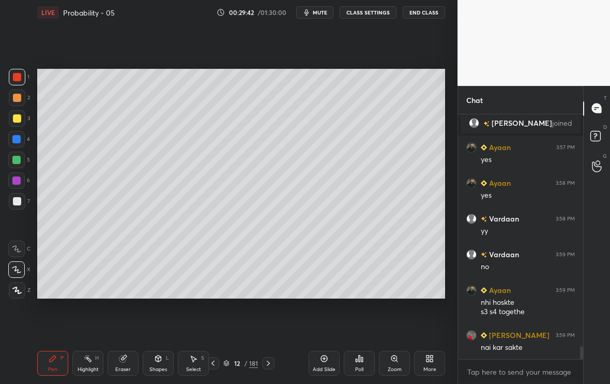
click at [20, 118] on div at bounding box center [17, 118] width 8 height 8
click at [215, 365] on icon at bounding box center [213, 363] width 8 height 8
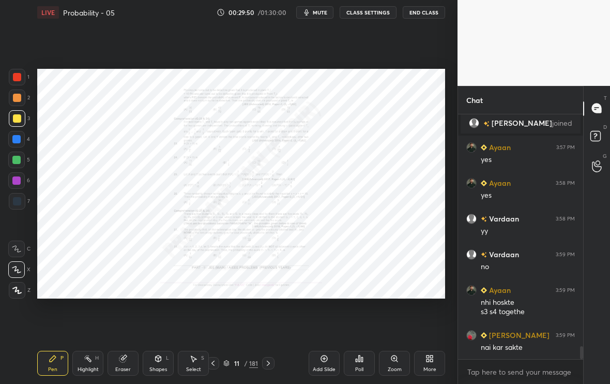
click at [267, 363] on icon at bounding box center [268, 363] width 8 height 8
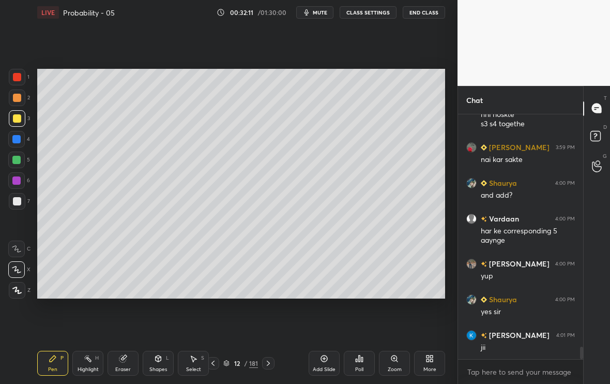
scroll to position [4553, 0]
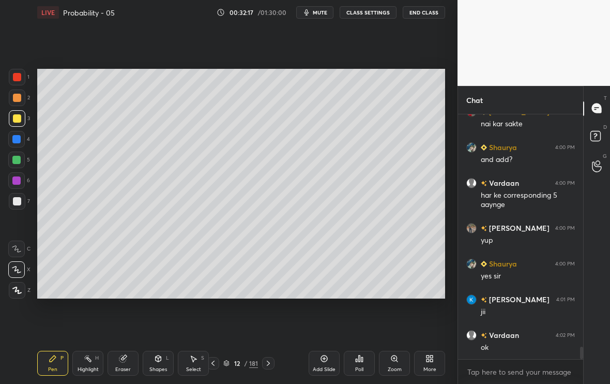
click at [121, 364] on div "Eraser" at bounding box center [123, 363] width 31 height 25
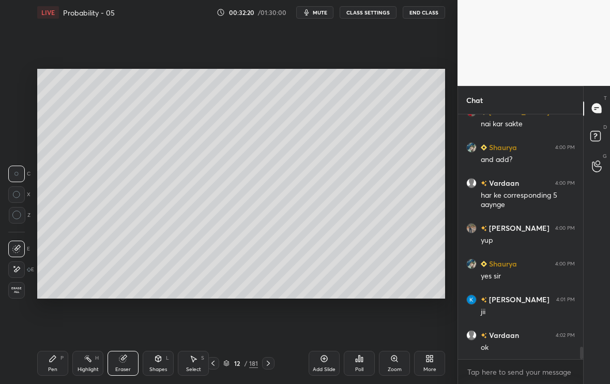
click at [54, 368] on div "Pen P" at bounding box center [52, 363] width 31 height 25
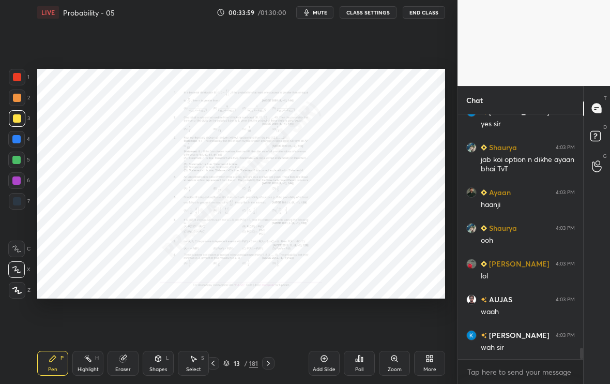
scroll to position [5000, 0]
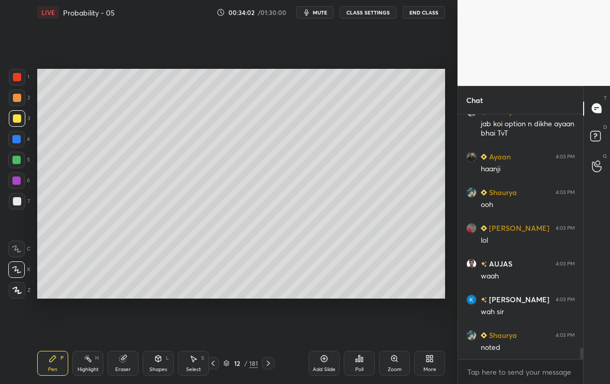
click at [434, 364] on div "More" at bounding box center [429, 363] width 31 height 25
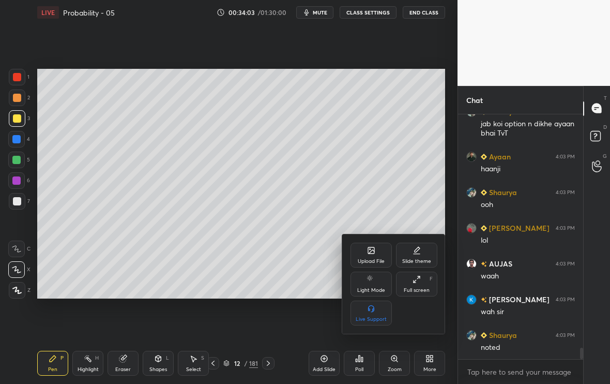
click at [370, 250] on icon at bounding box center [371, 250] width 6 height 6
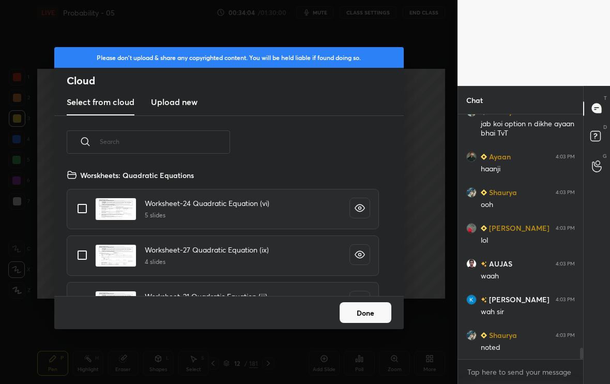
scroll to position [4, 6]
click at [156, 148] on input "text" at bounding box center [165, 141] width 130 height 44
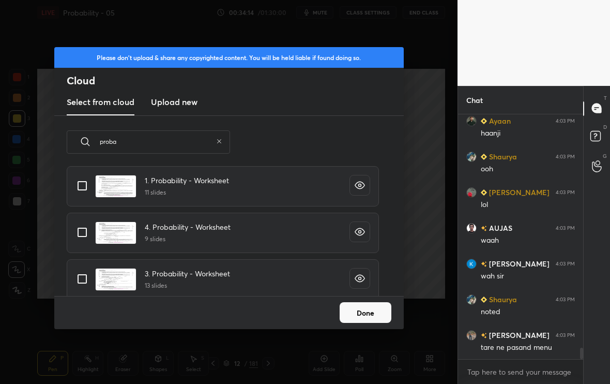
scroll to position [318, 0]
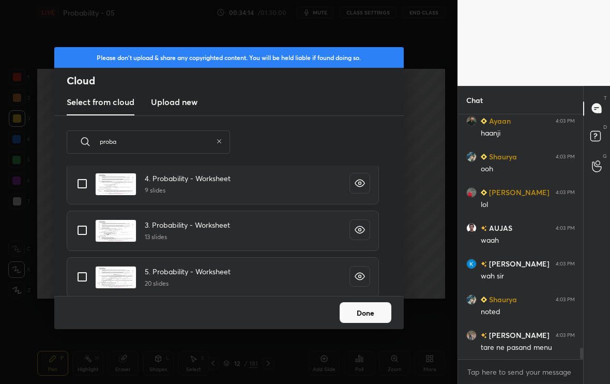
type input "proba"
click at [89, 278] on input "grid" at bounding box center [82, 277] width 22 height 22
checkbox input "true"
click at [381, 316] on button "Done" at bounding box center [366, 312] width 52 height 21
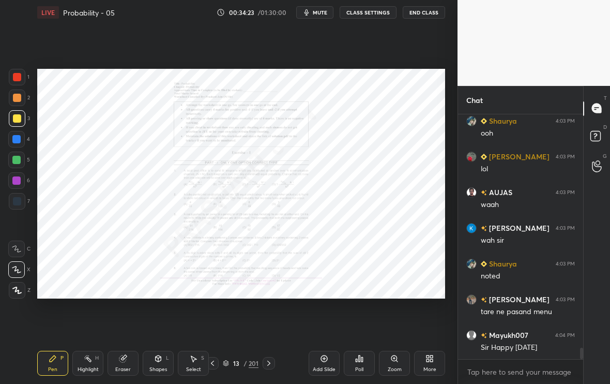
scroll to position [5107, 0]
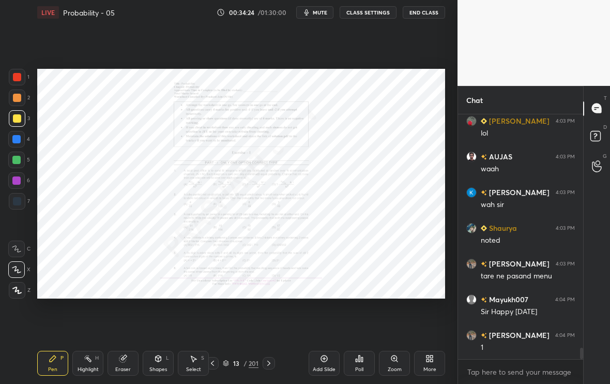
click at [392, 372] on div "Zoom" at bounding box center [395, 369] width 14 height 5
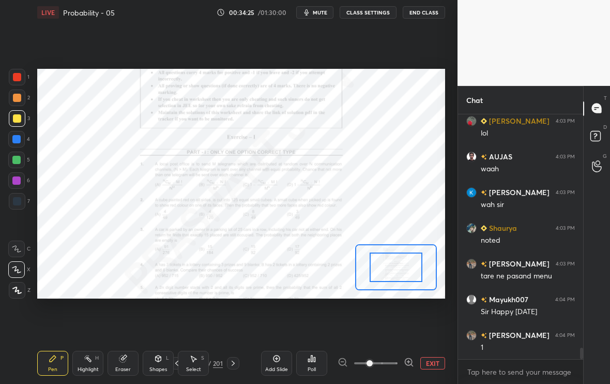
click at [409, 363] on icon at bounding box center [409, 362] width 10 height 10
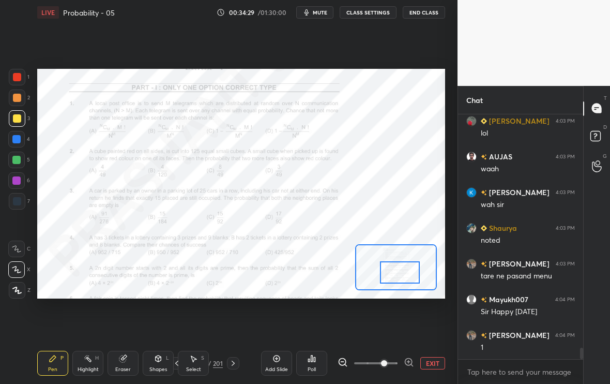
drag, startPoint x: 411, startPoint y: 260, endPoint x: 414, endPoint y: 265, distance: 6.3
click at [414, 265] on div at bounding box center [400, 272] width 40 height 22
click at [23, 72] on div at bounding box center [17, 77] width 17 height 17
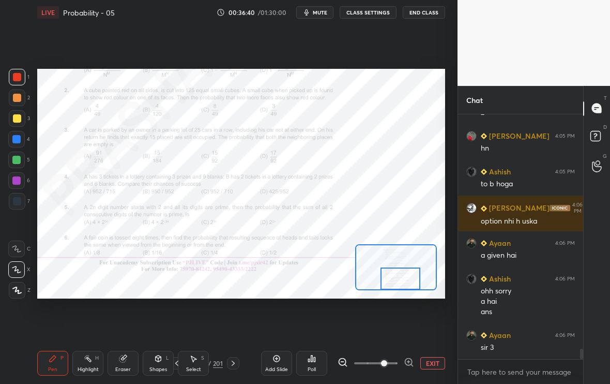
scroll to position [5541, 0]
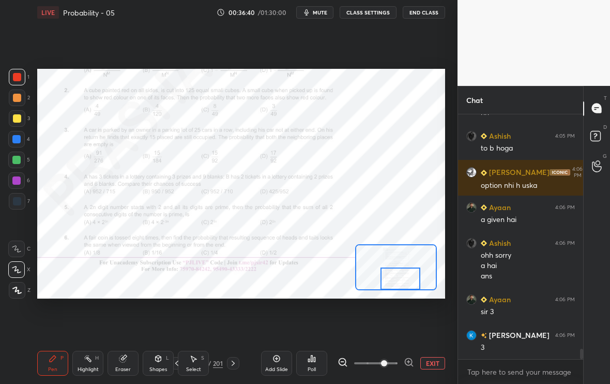
drag, startPoint x: 403, startPoint y: 274, endPoint x: 403, endPoint y: 284, distance: 10.9
click at [403, 285] on div at bounding box center [401, 278] width 40 height 22
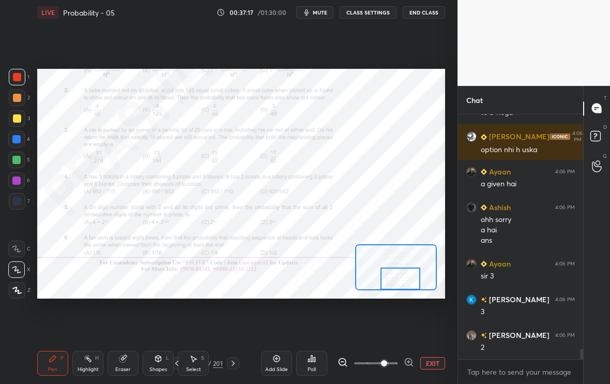
click at [119, 363] on div "Eraser" at bounding box center [123, 363] width 31 height 25
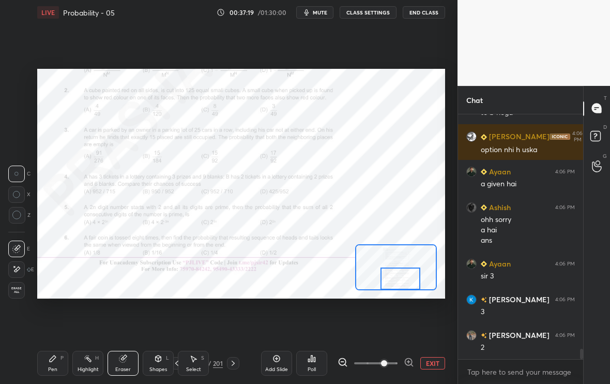
click at [56, 365] on div "Pen P" at bounding box center [52, 363] width 31 height 25
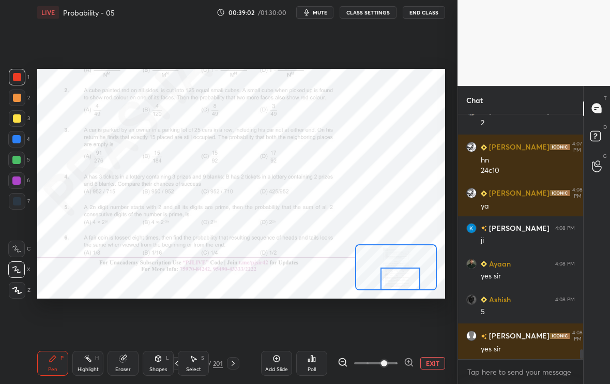
scroll to position [5837, 0]
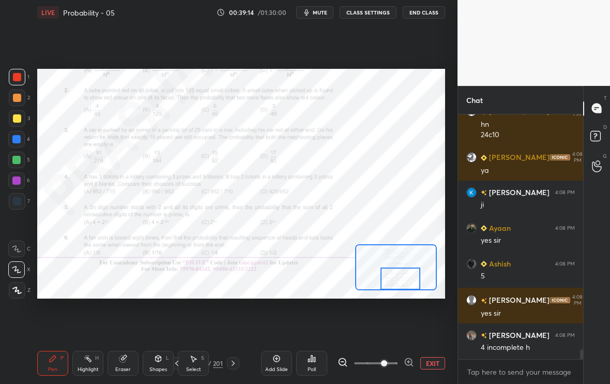
click at [432, 359] on button "EXIT" at bounding box center [432, 363] width 25 height 12
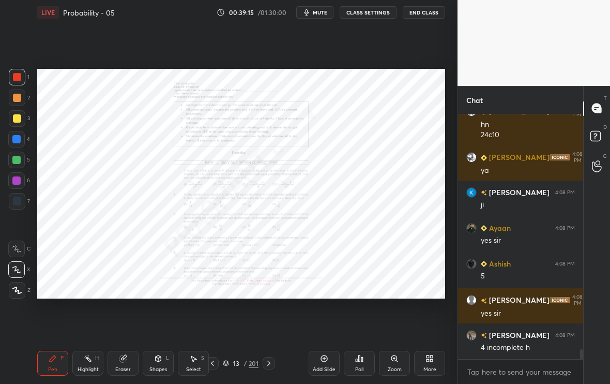
click at [326, 367] on div "Add Slide" at bounding box center [324, 369] width 23 height 5
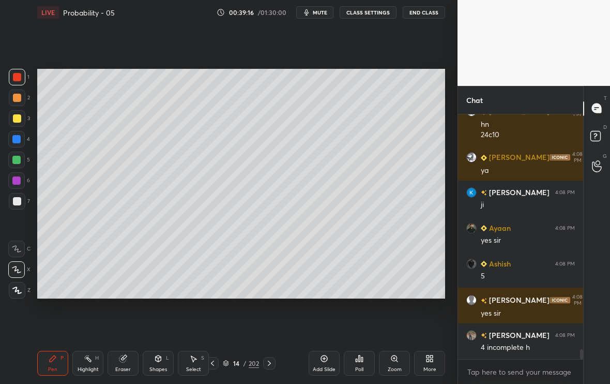
click at [19, 122] on div at bounding box center [17, 118] width 17 height 17
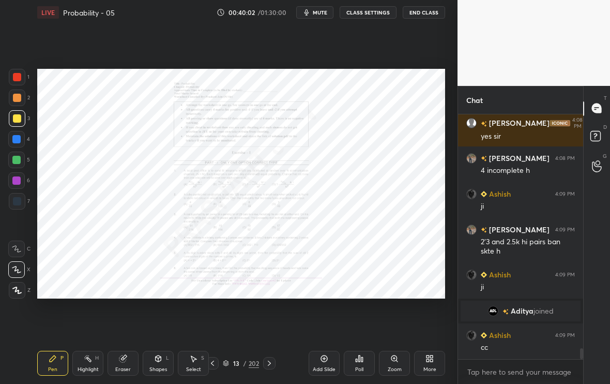
scroll to position [5396, 0]
click at [394, 367] on div "Zoom" at bounding box center [395, 369] width 14 height 5
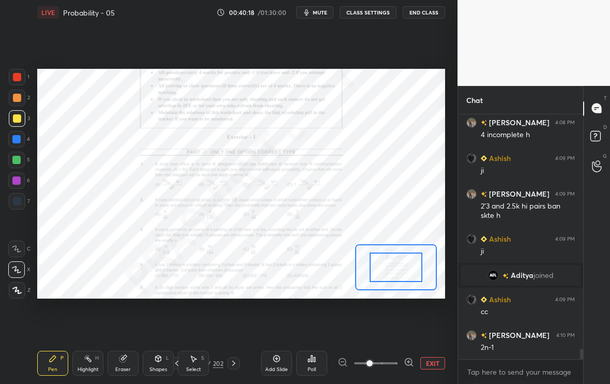
click at [411, 362] on icon at bounding box center [409, 362] width 10 height 10
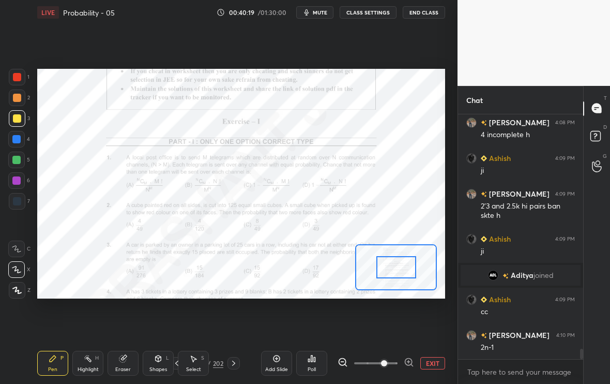
scroll to position [5468, 0]
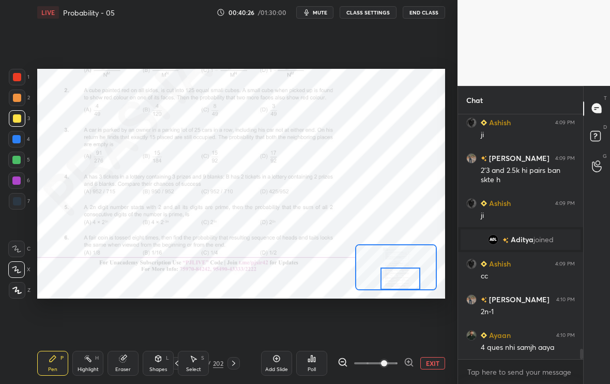
drag, startPoint x: 399, startPoint y: 264, endPoint x: 403, endPoint y: 313, distance: 49.3
click at [403, 313] on div "Setting up your live class Poll for secs No correct answer Start poll" at bounding box center [241, 184] width 416 height 318
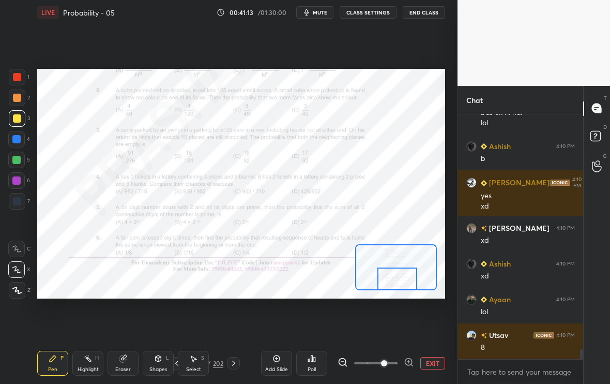
scroll to position [5845, 0]
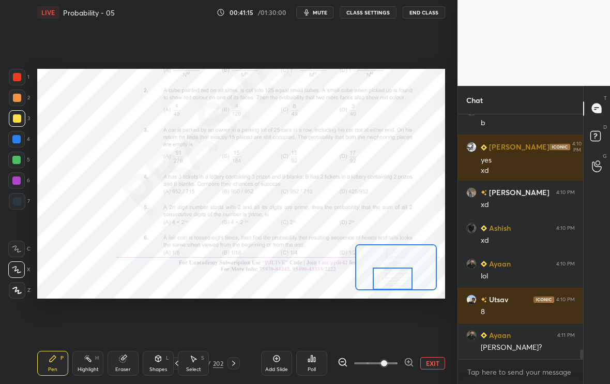
drag, startPoint x: 400, startPoint y: 273, endPoint x: 392, endPoint y: 284, distance: 14.5
click at [392, 284] on div at bounding box center [393, 278] width 40 height 22
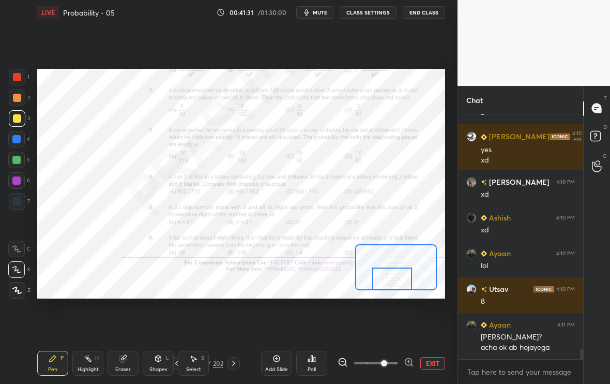
click at [16, 193] on div at bounding box center [17, 201] width 17 height 17
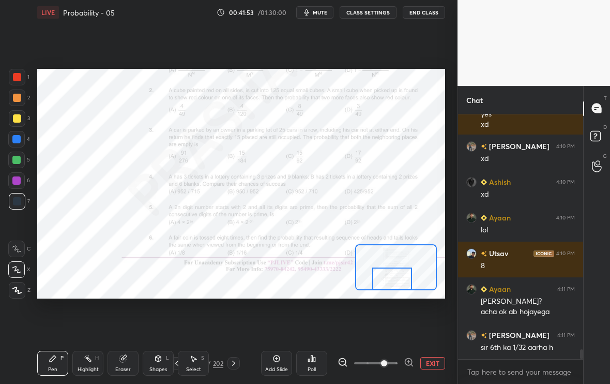
scroll to position [5927, 0]
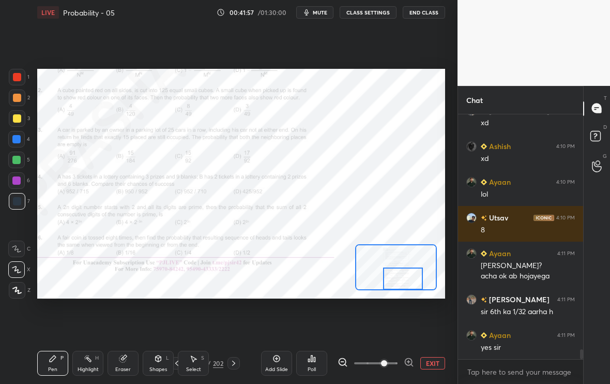
drag, startPoint x: 409, startPoint y: 271, endPoint x: 419, endPoint y: 275, distance: 11.8
click at [419, 275] on div at bounding box center [403, 278] width 40 height 22
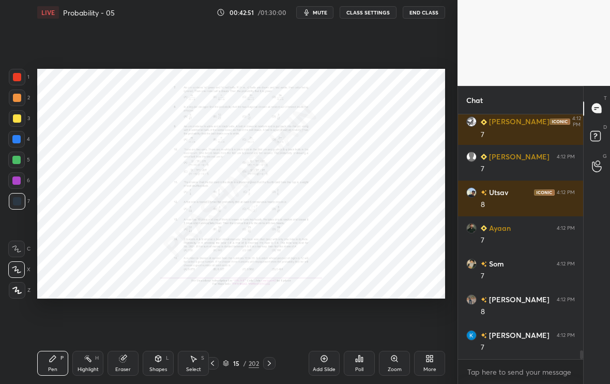
scroll to position [6391, 0]
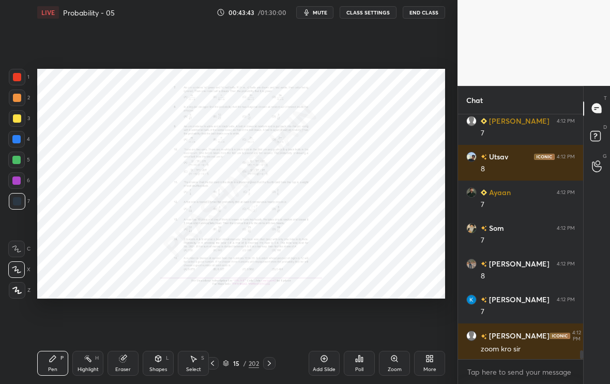
click at [393, 359] on icon at bounding box center [395, 358] width 6 height 6
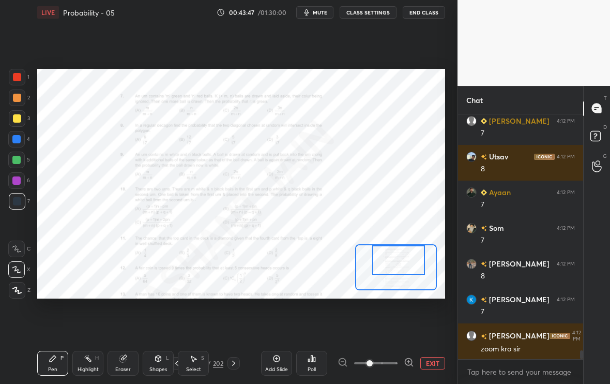
drag, startPoint x: 407, startPoint y: 272, endPoint x: 409, endPoint y: 256, distance: 16.2
click at [409, 256] on div at bounding box center [398, 259] width 53 height 29
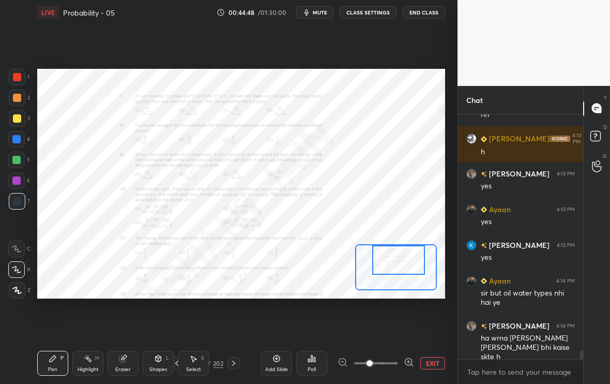
scroll to position [6731, 0]
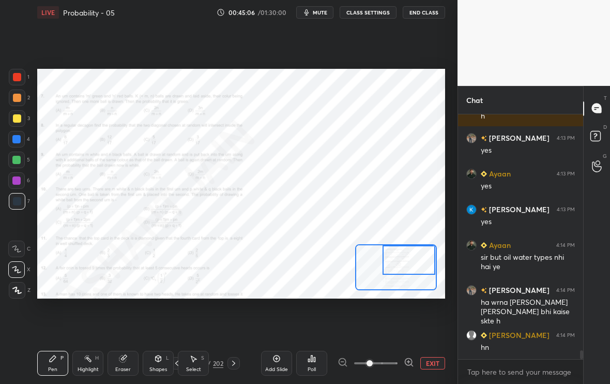
drag, startPoint x: 408, startPoint y: 262, endPoint x: 415, endPoint y: 263, distance: 7.3
click at [415, 263] on div at bounding box center [409, 259] width 53 height 29
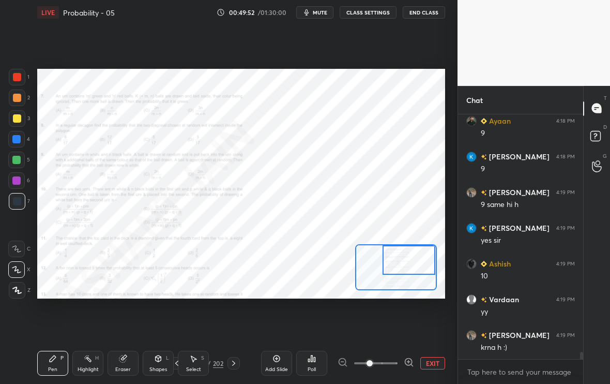
scroll to position [8241, 0]
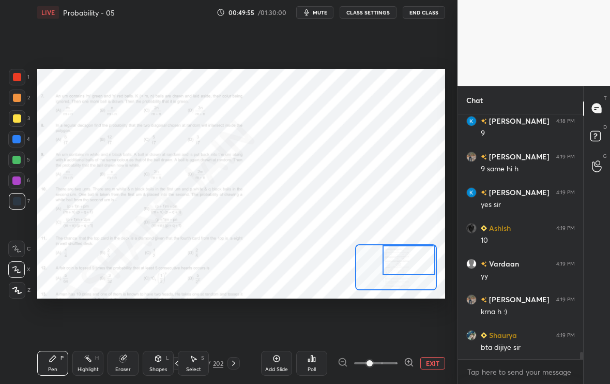
click at [434, 365] on button "EXIT" at bounding box center [432, 363] width 25 height 12
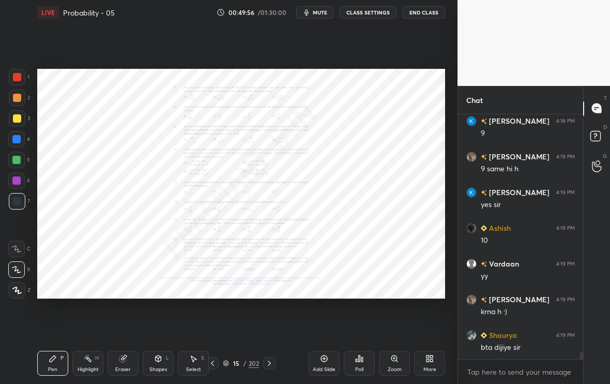
scroll to position [8277, 0]
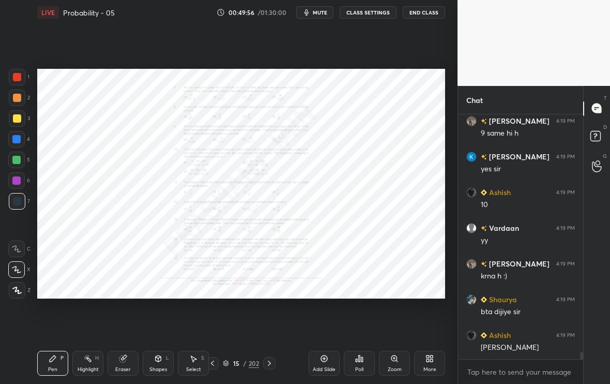
click at [328, 363] on div "Add Slide" at bounding box center [324, 363] width 31 height 25
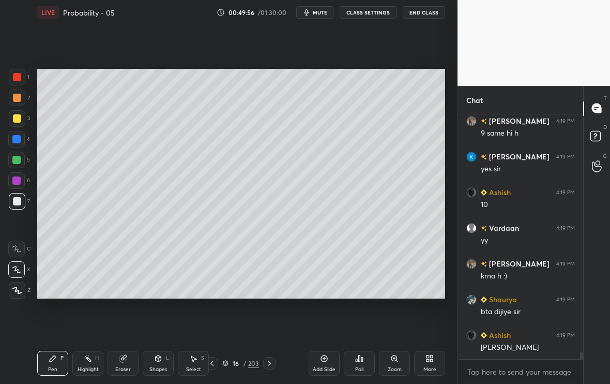
click at [218, 365] on div "16 / 203" at bounding box center [241, 363] width 70 height 12
click at [215, 364] on icon at bounding box center [212, 363] width 8 height 8
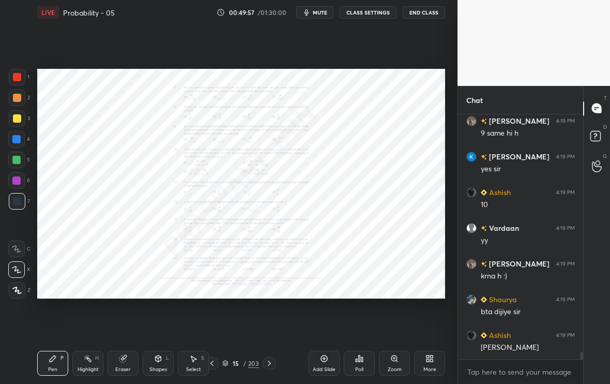
scroll to position [8313, 0]
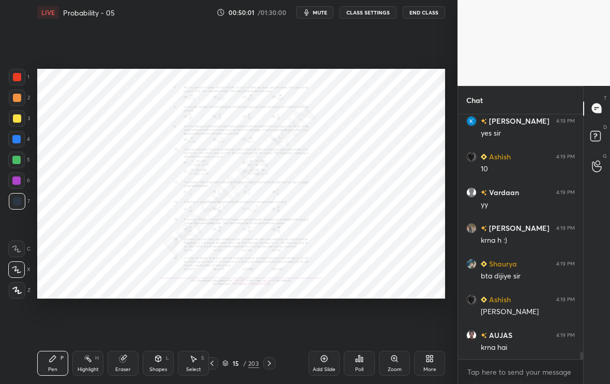
click at [22, 118] on div at bounding box center [17, 118] width 17 height 17
click at [200, 362] on div "Select S" at bounding box center [193, 363] width 31 height 25
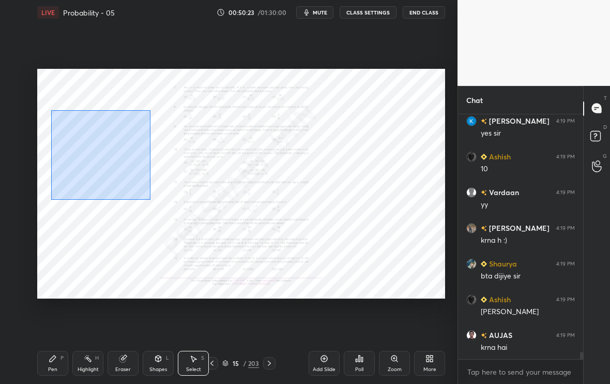
drag, startPoint x: 48, startPoint y: 110, endPoint x: 151, endPoint y: 199, distance: 135.7
click at [151, 199] on div "0 ° Undo Copy Duplicate Duplicate to new slide Delete" at bounding box center [241, 184] width 408 height 230
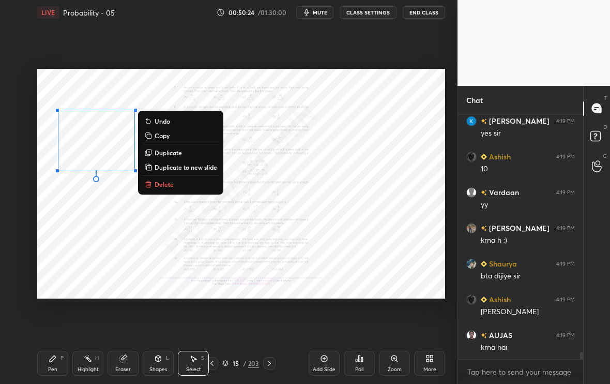
click at [184, 166] on p "Duplicate to new slide" at bounding box center [186, 167] width 63 height 8
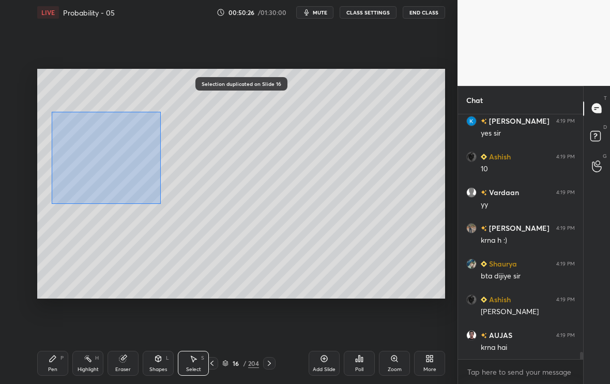
drag, startPoint x: 54, startPoint y: 116, endPoint x: 160, endPoint y: 203, distance: 137.1
click at [160, 203] on div "0 ° Undo Copy Duplicate Duplicate to new slide Delete" at bounding box center [241, 184] width 408 height 230
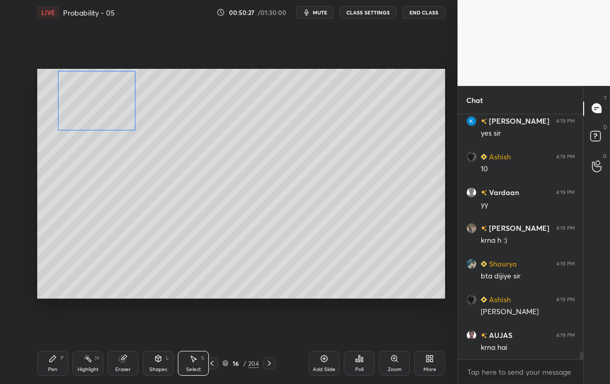
drag, startPoint x: 108, startPoint y: 140, endPoint x: 103, endPoint y: 110, distance: 30.3
click at [103, 110] on div "0 ° Undo Copy Duplicate Duplicate to new slide Delete" at bounding box center [241, 184] width 408 height 230
click at [94, 170] on div "0 ° Undo Copy Duplicate Duplicate to new slide Delete" at bounding box center [241, 184] width 408 height 230
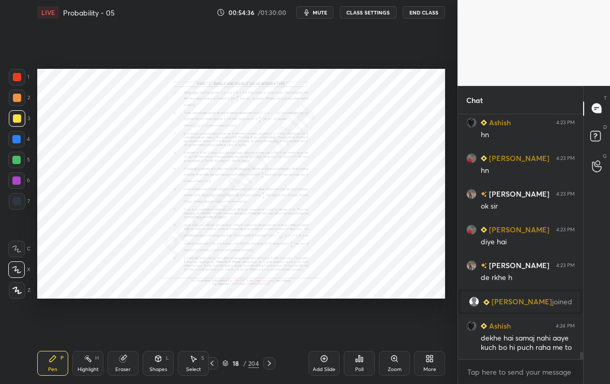
scroll to position [8210, 0]
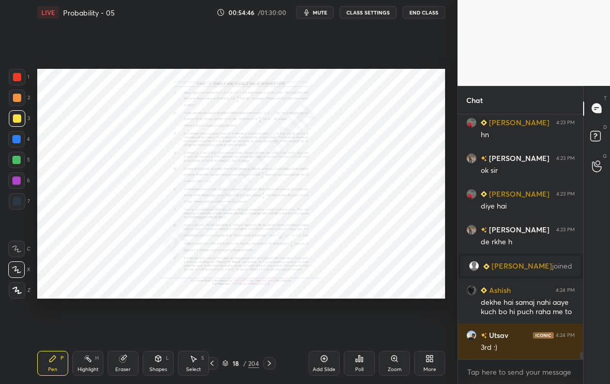
click at [17, 83] on div at bounding box center [17, 77] width 17 height 17
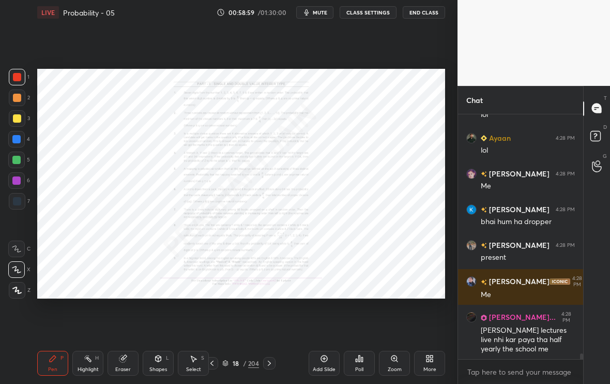
scroll to position [9998, 0]
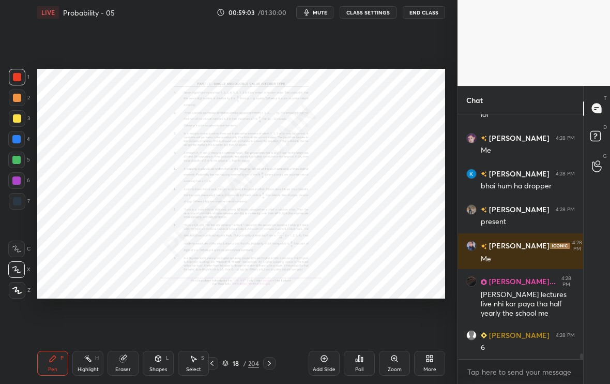
click at [397, 371] on div "Zoom" at bounding box center [395, 369] width 14 height 5
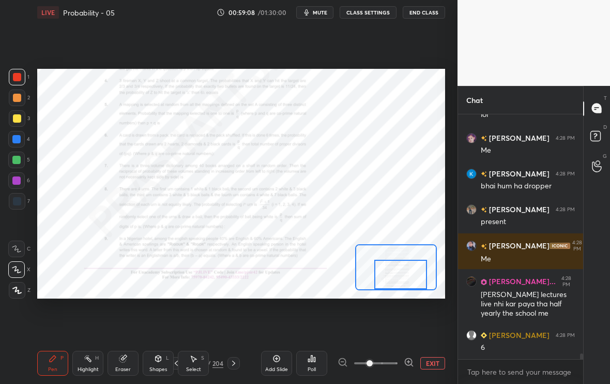
drag, startPoint x: 398, startPoint y: 260, endPoint x: 402, endPoint y: 277, distance: 17.1
click at [402, 277] on div at bounding box center [400, 274] width 53 height 29
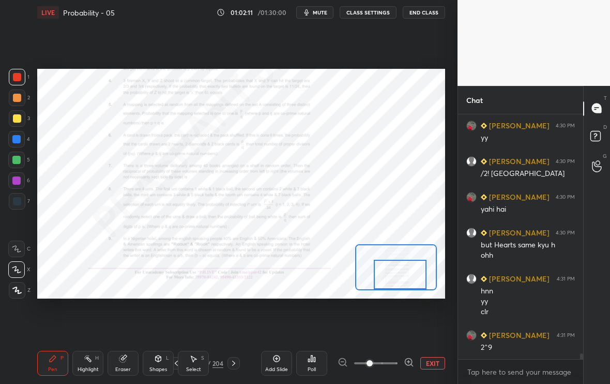
scroll to position [10336, 0]
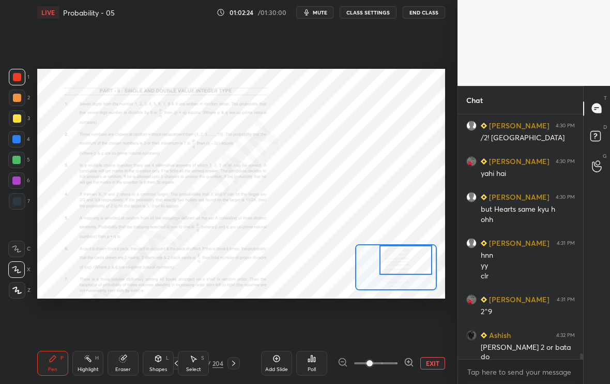
drag, startPoint x: 408, startPoint y: 276, endPoint x: 412, endPoint y: 258, distance: 19.2
click at [413, 258] on div at bounding box center [406, 259] width 53 height 29
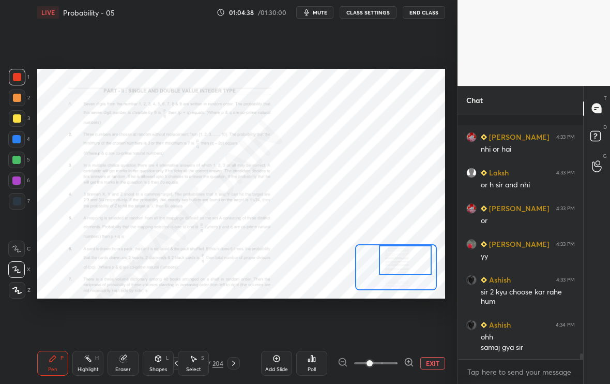
scroll to position [10705, 0]
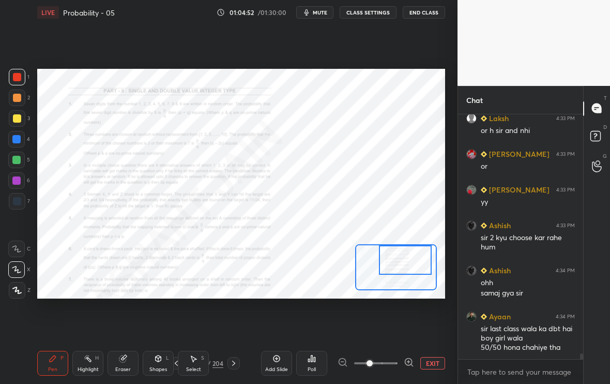
click at [426, 362] on button "EXIT" at bounding box center [432, 363] width 25 height 12
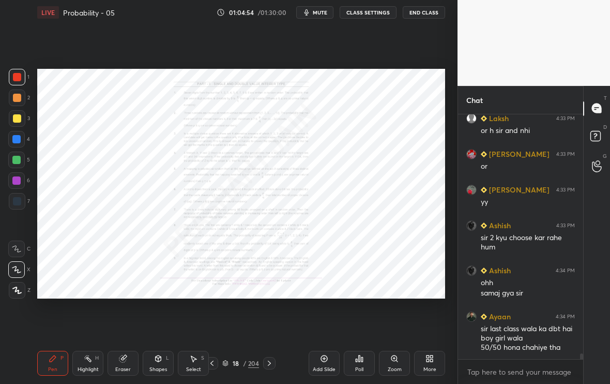
click at [269, 368] on div at bounding box center [269, 363] width 12 height 12
click at [325, 370] on div "Add Slide" at bounding box center [324, 369] width 23 height 5
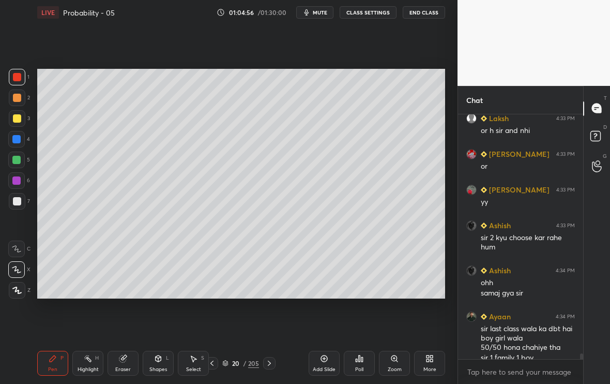
scroll to position [10725, 0]
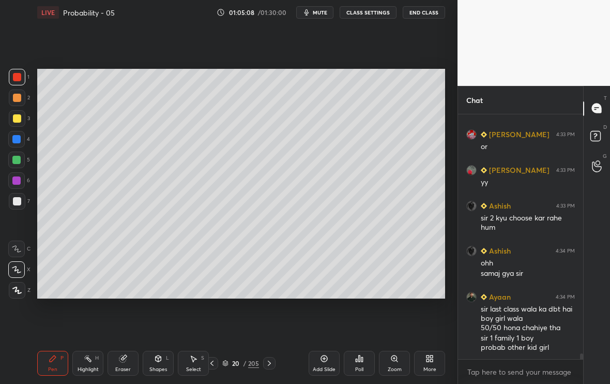
click at [13, 124] on div at bounding box center [17, 118] width 17 height 17
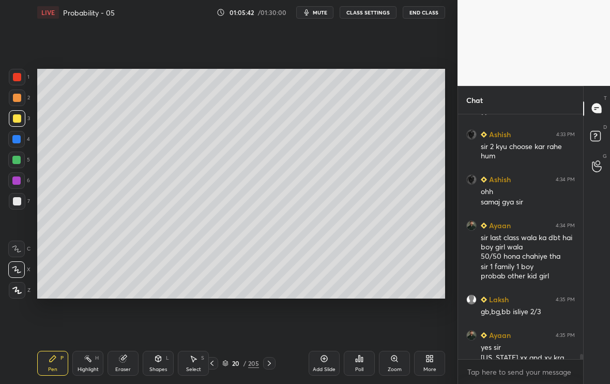
scroll to position [10807, 0]
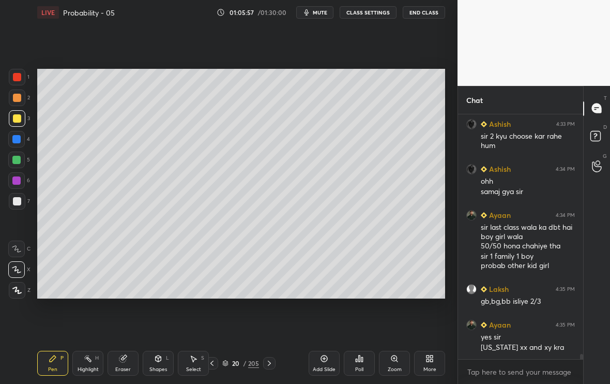
click at [323, 359] on icon at bounding box center [324, 358] width 8 height 8
click at [16, 206] on div at bounding box center [17, 201] width 17 height 17
click at [13, 123] on div at bounding box center [17, 118] width 17 height 17
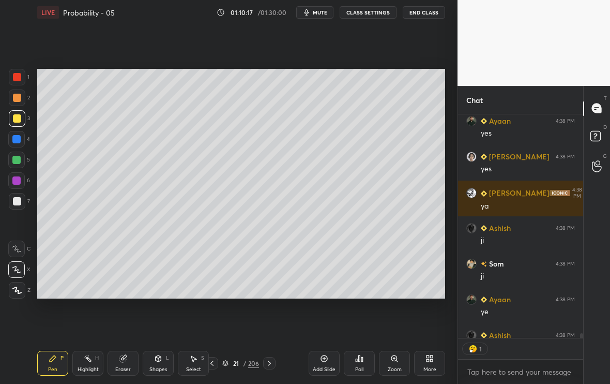
scroll to position [220, 122]
type textarea "x"
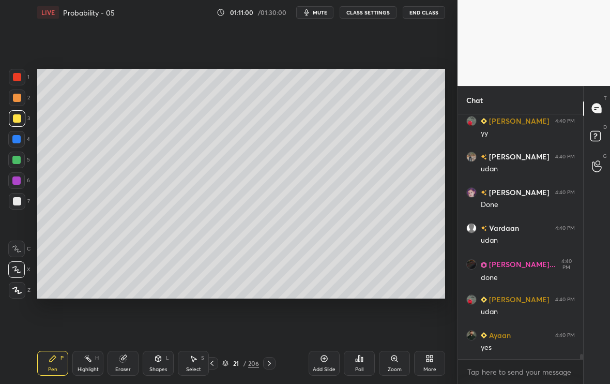
scroll to position [11521, 0]
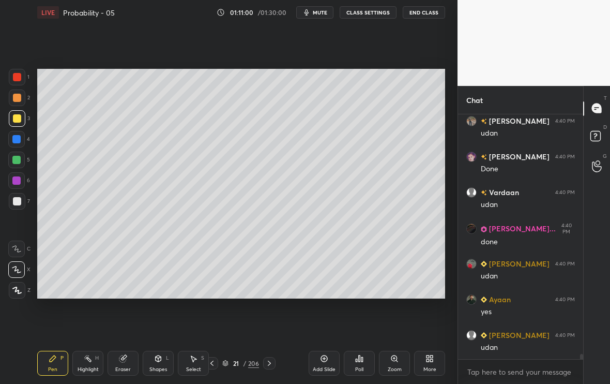
click at [334, 363] on div "Add Slide" at bounding box center [324, 363] width 31 height 25
click at [23, 202] on div at bounding box center [17, 201] width 17 height 17
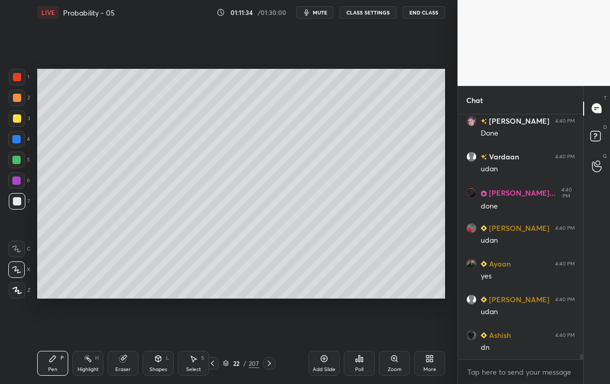
click at [121, 358] on icon at bounding box center [122, 358] width 7 height 7
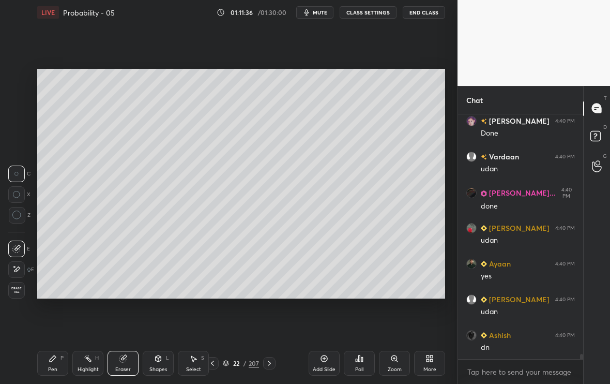
click at [58, 364] on div "Pen P" at bounding box center [52, 363] width 31 height 25
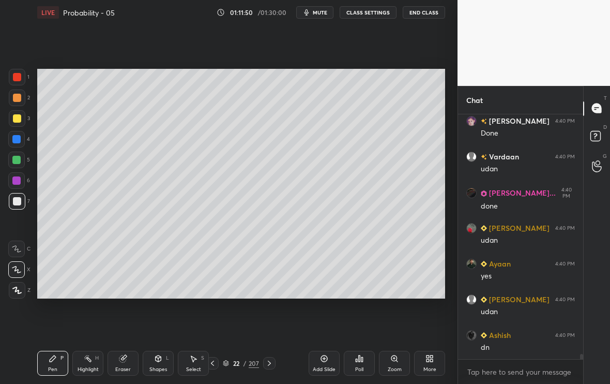
click at [124, 361] on icon at bounding box center [122, 358] width 7 height 7
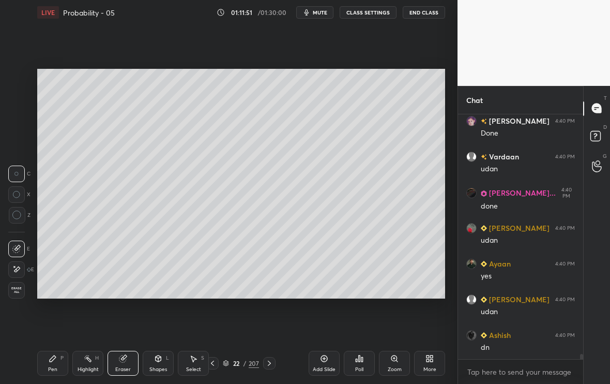
click at [50, 367] on div "Pen" at bounding box center [52, 369] width 9 height 5
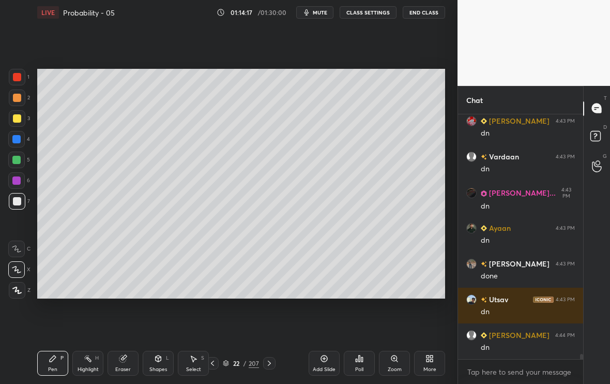
scroll to position [11887, 0]
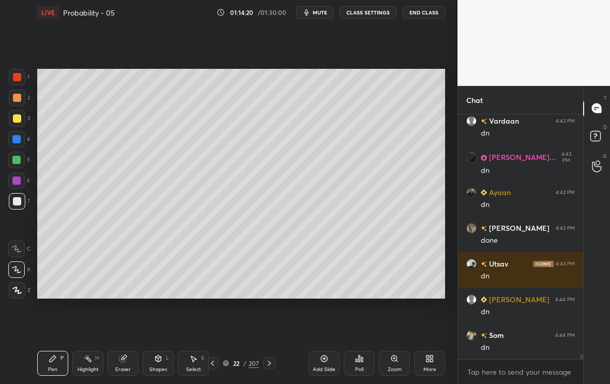
click at [15, 118] on div at bounding box center [17, 118] width 8 height 8
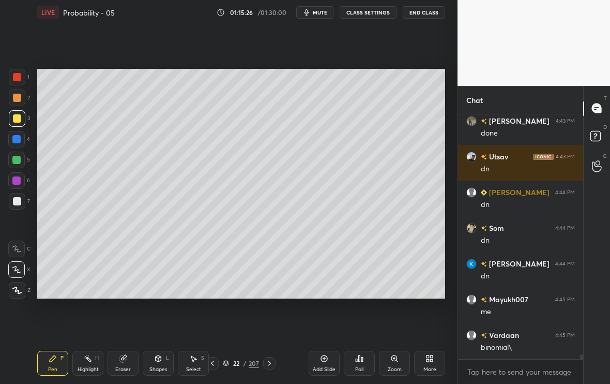
scroll to position [12029, 0]
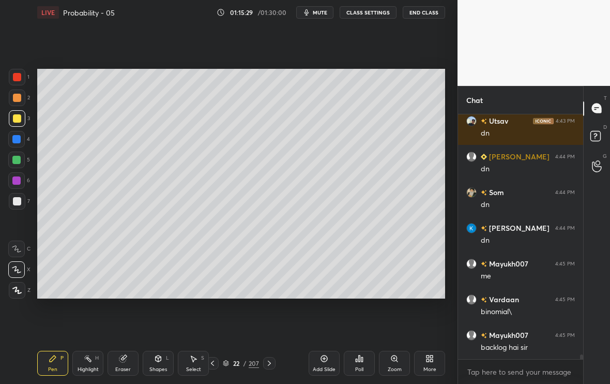
click at [12, 204] on div at bounding box center [17, 201] width 17 height 17
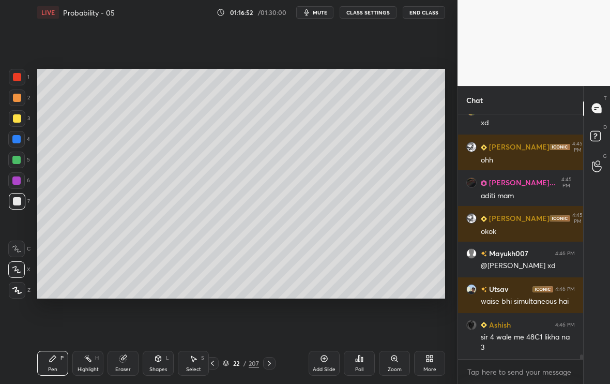
scroll to position [12553, 0]
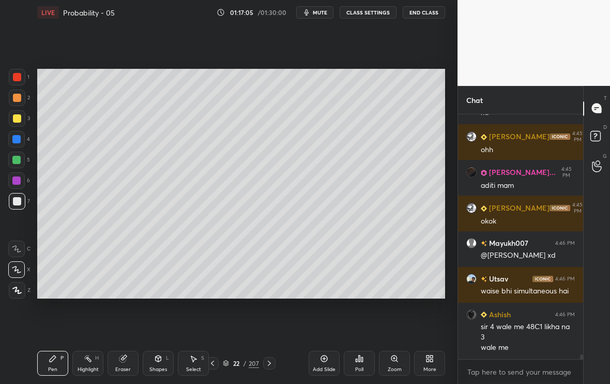
click at [429, 367] on div "More" at bounding box center [430, 369] width 13 height 5
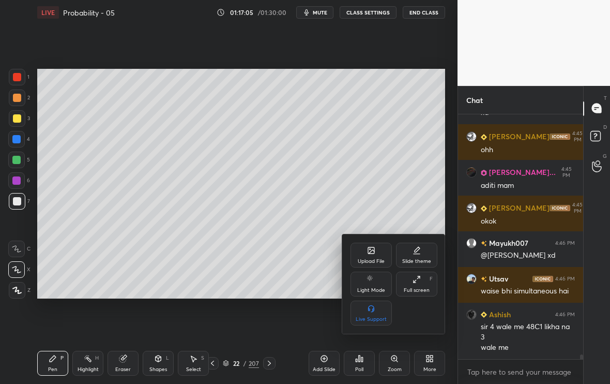
click at [370, 260] on div "Upload File" at bounding box center [371, 261] width 27 height 5
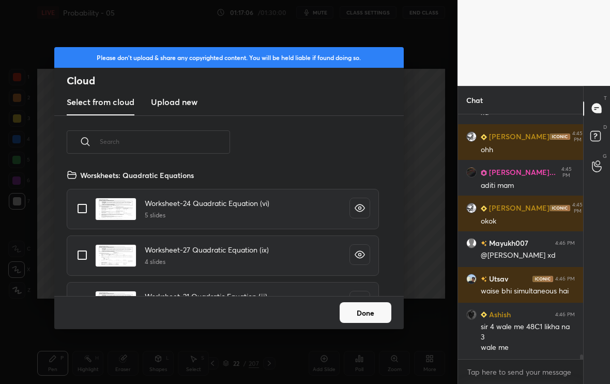
scroll to position [127, 332]
click at [130, 128] on input "text" at bounding box center [165, 141] width 130 height 44
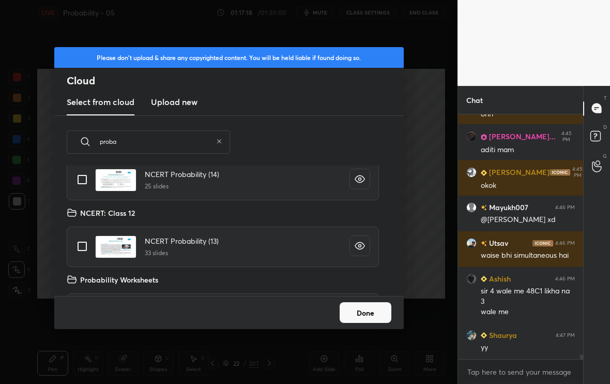
scroll to position [103, 0]
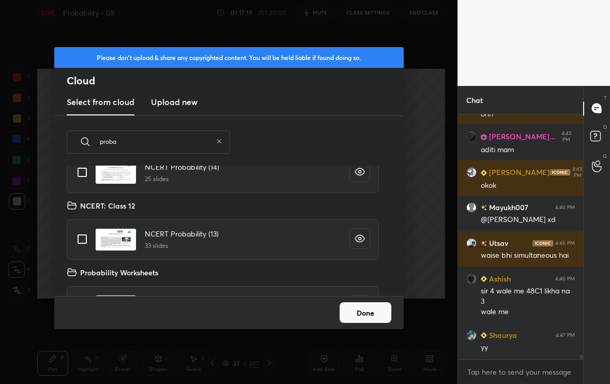
type input "proba"
click at [74, 239] on input "grid" at bounding box center [82, 239] width 22 height 22
checkbox input "true"
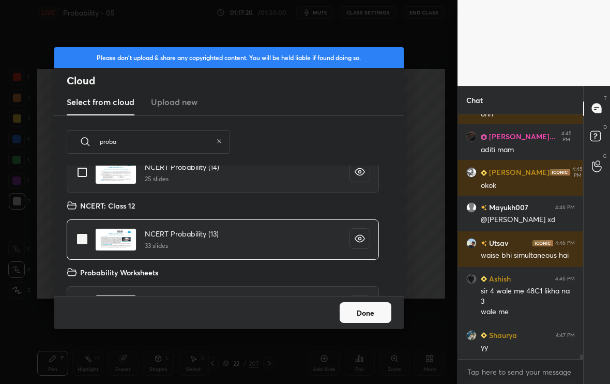
click at [377, 318] on button "Done" at bounding box center [366, 312] width 52 height 21
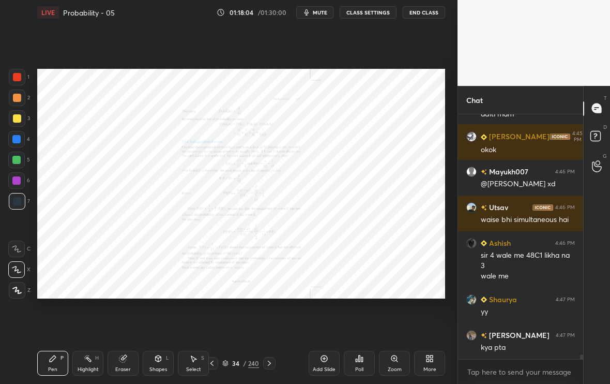
scroll to position [12660, 0]
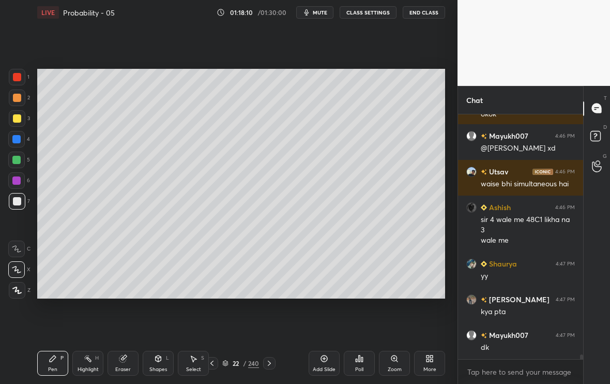
click at [426, 367] on div "More" at bounding box center [430, 369] width 13 height 5
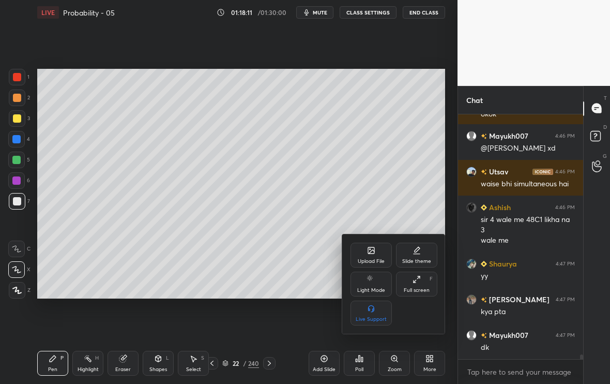
click at [374, 253] on icon at bounding box center [371, 250] width 8 height 8
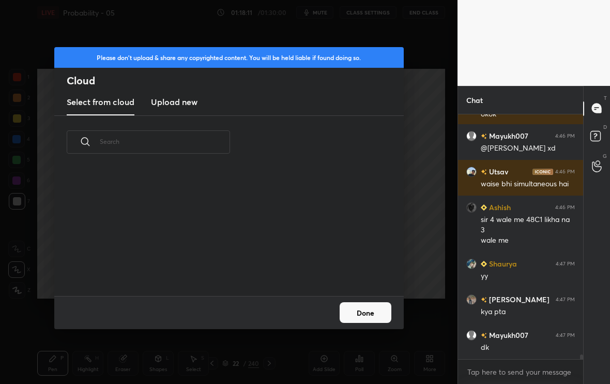
scroll to position [78, 332]
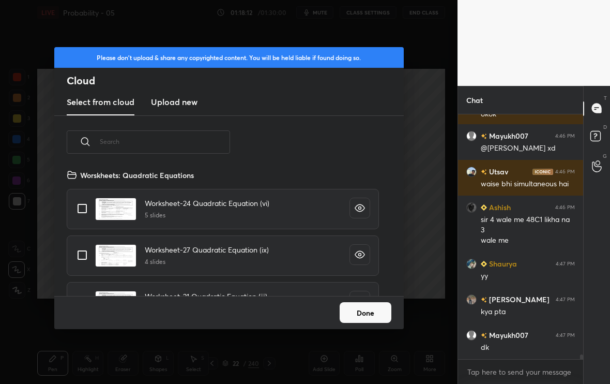
click at [194, 134] on input "text" at bounding box center [165, 141] width 130 height 44
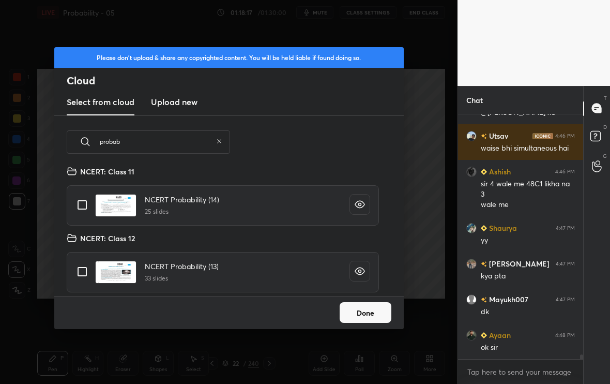
scroll to position [12732, 0]
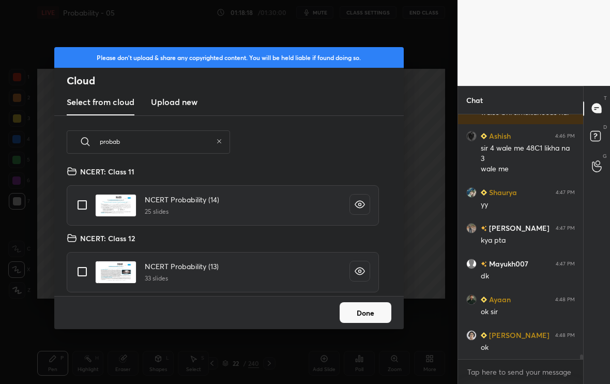
type input "probab"
click at [82, 209] on input "grid" at bounding box center [82, 205] width 22 height 22
checkbox input "true"
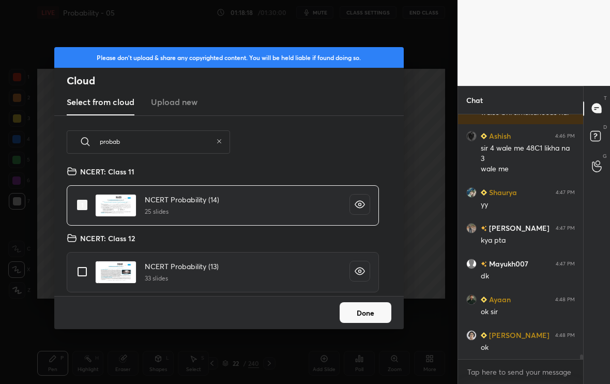
scroll to position [12768, 0]
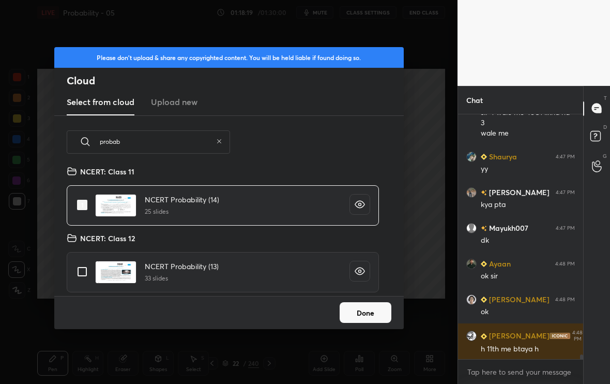
click at [338, 310] on div "Done" at bounding box center [229, 312] width 350 height 33
click at [346, 313] on button "Done" at bounding box center [366, 312] width 52 height 21
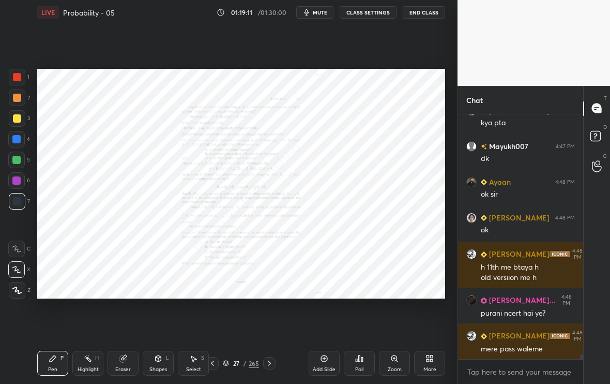
scroll to position [12885, 0]
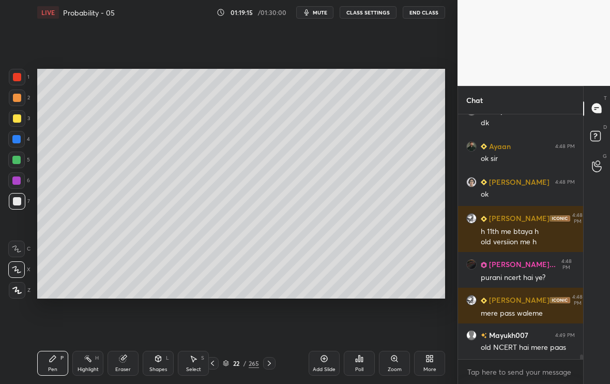
click at [328, 358] on icon at bounding box center [324, 358] width 8 height 8
click at [13, 122] on div at bounding box center [17, 118] width 8 height 8
click at [17, 204] on div at bounding box center [17, 201] width 17 height 17
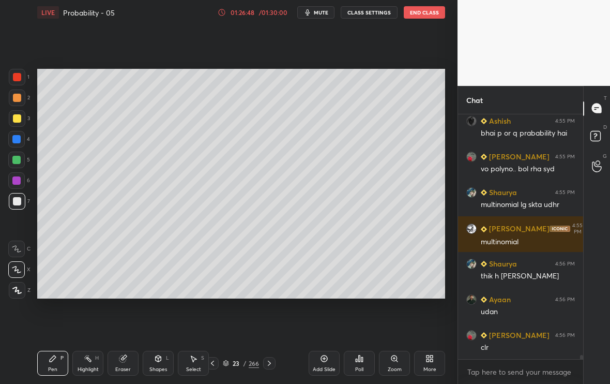
scroll to position [13872, 0]
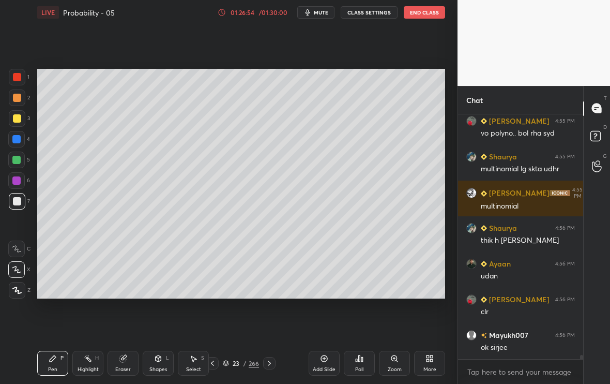
click at [324, 365] on div "Add Slide" at bounding box center [324, 363] width 31 height 25
click at [18, 118] on div at bounding box center [17, 118] width 8 height 8
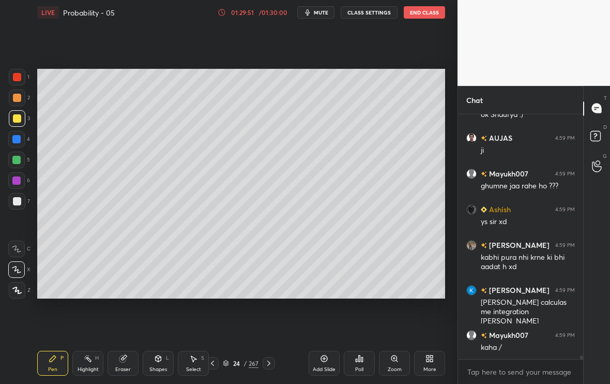
scroll to position [15598, 0]
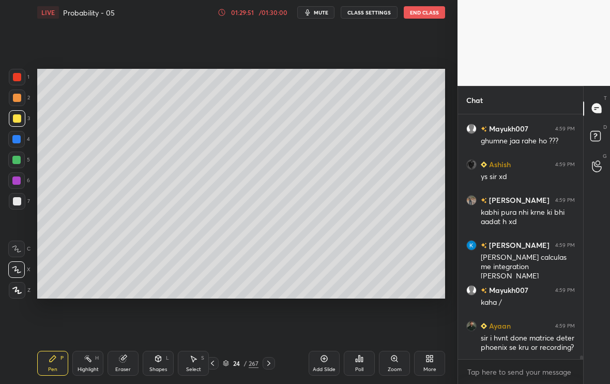
click at [423, 11] on button "End Class" at bounding box center [424, 12] width 41 height 12
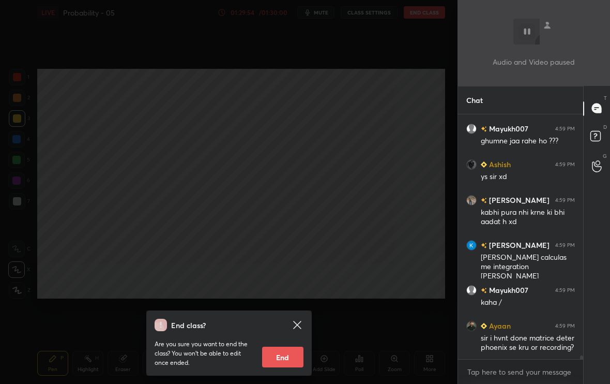
click at [271, 354] on button "End" at bounding box center [282, 357] width 41 height 21
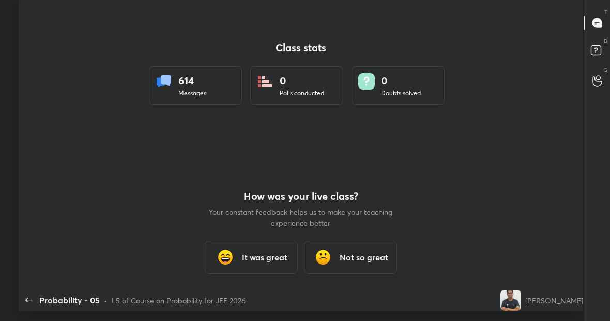
scroll to position [51467, 51120]
type textarea "x"
